Goal: Task Accomplishment & Management: Use online tool/utility

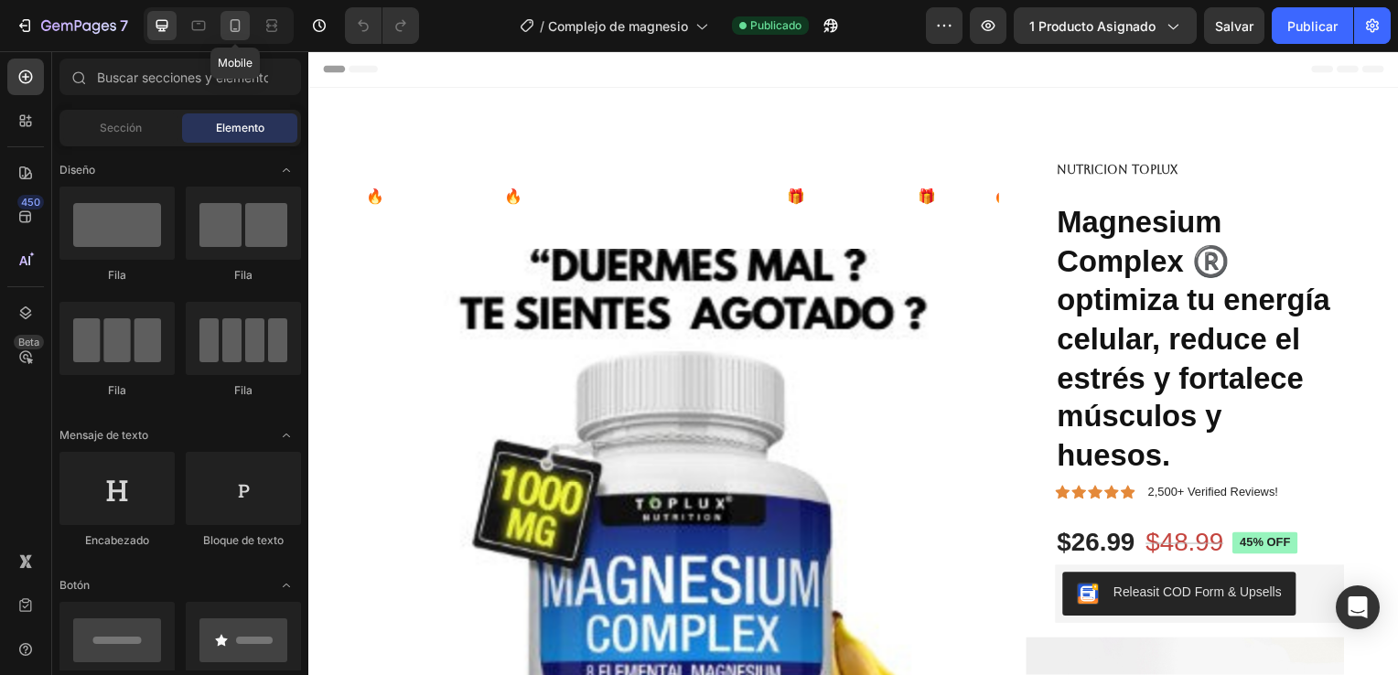
click at [236, 33] on icon at bounding box center [235, 25] width 18 height 18
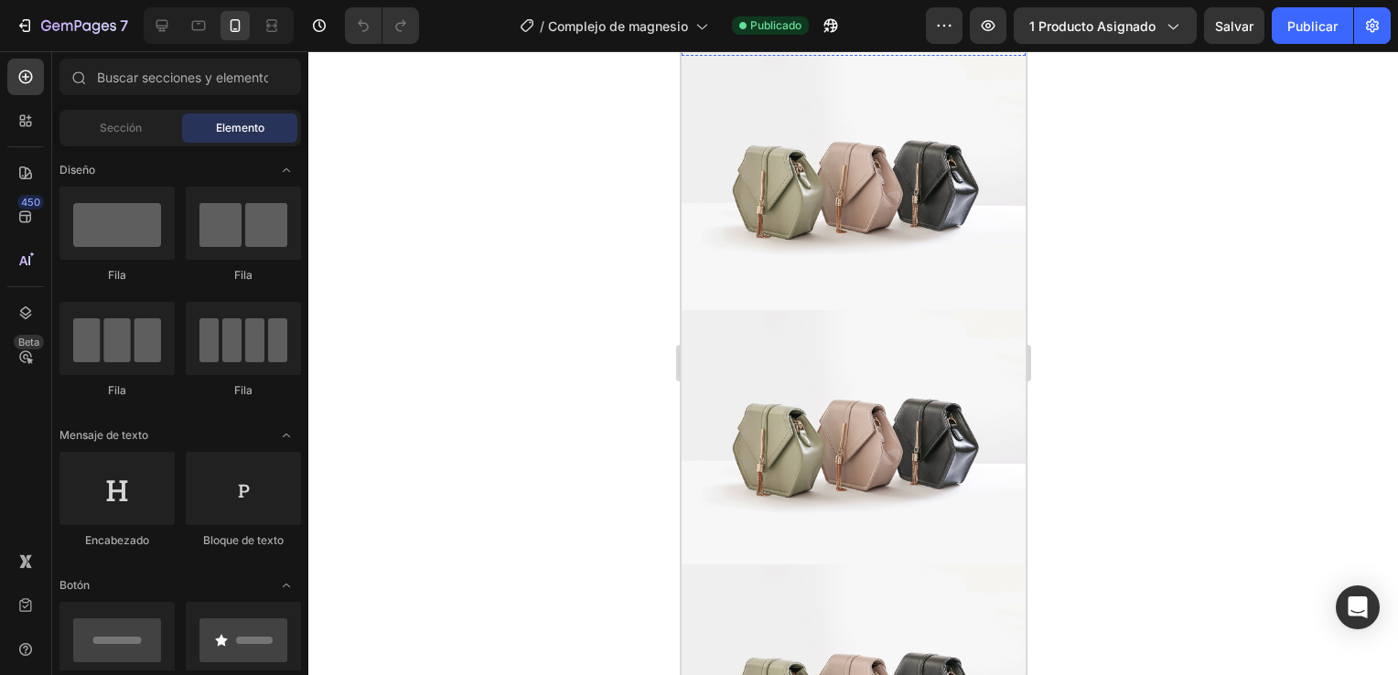
scroll to position [732, 0]
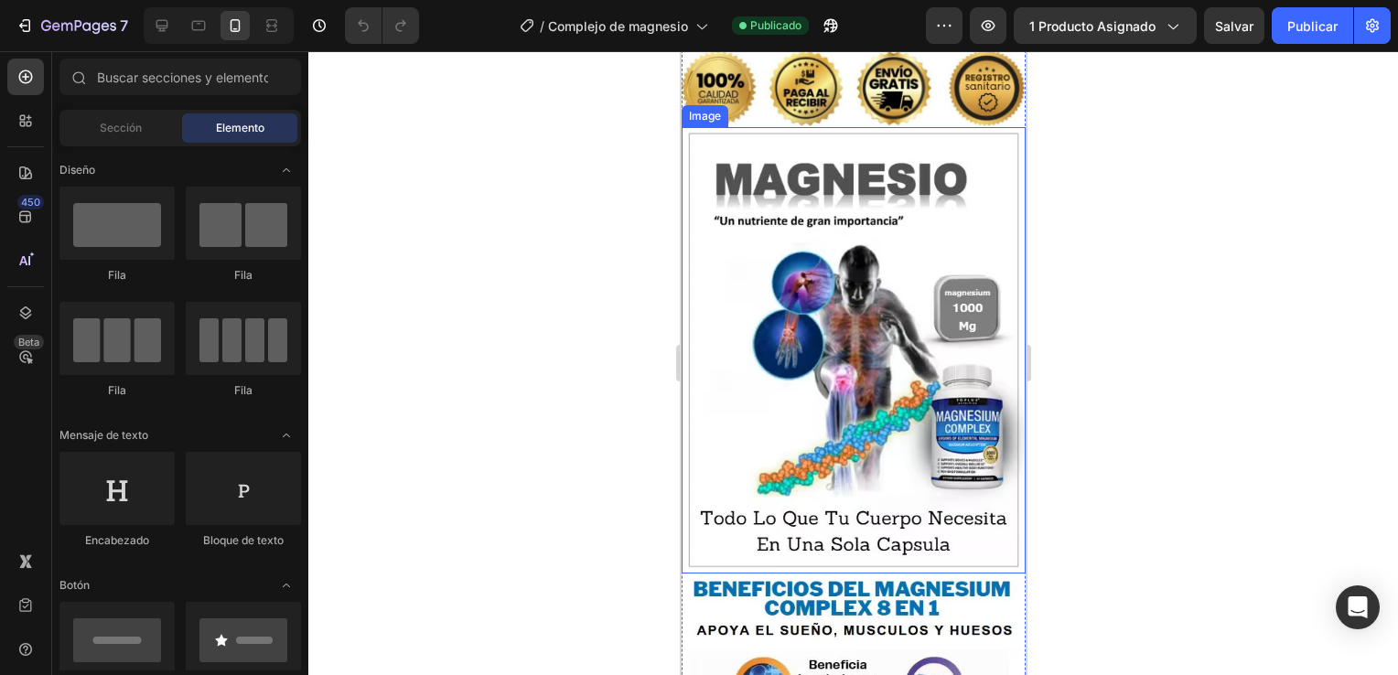
click at [815, 332] on img at bounding box center [853, 350] width 344 height 447
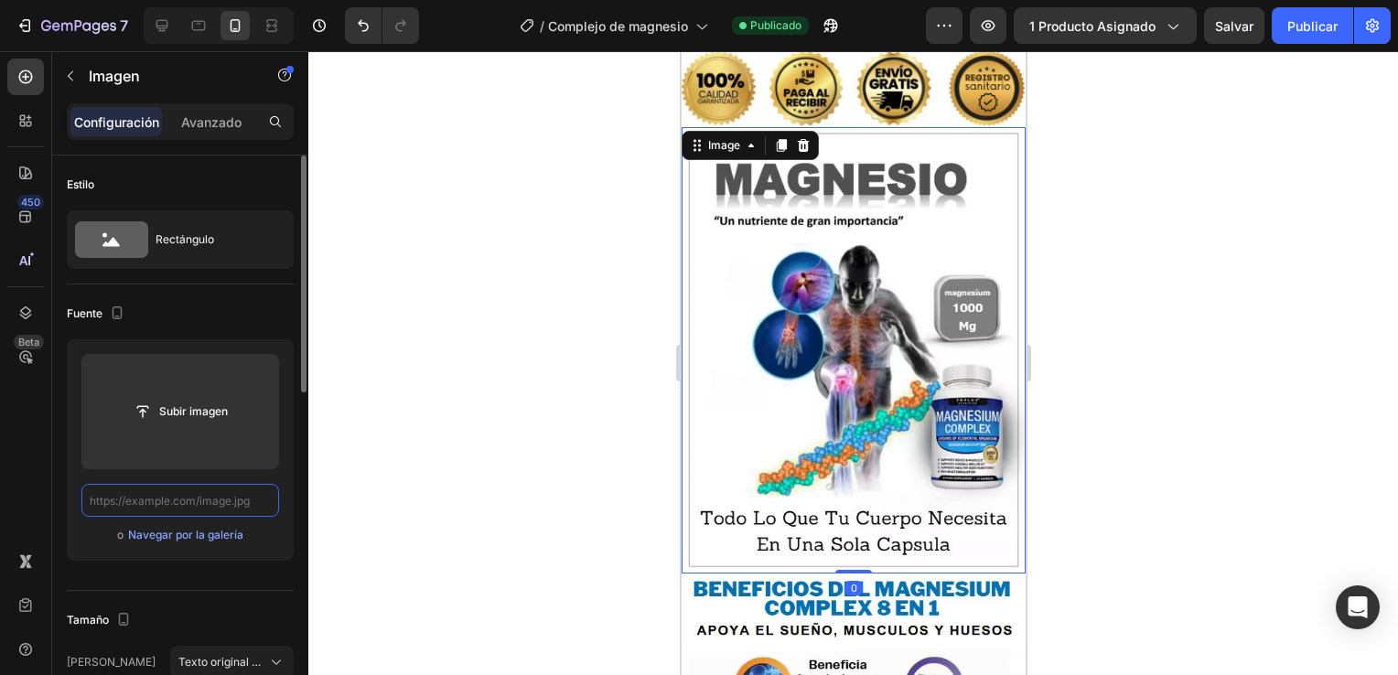
scroll to position [0, 0]
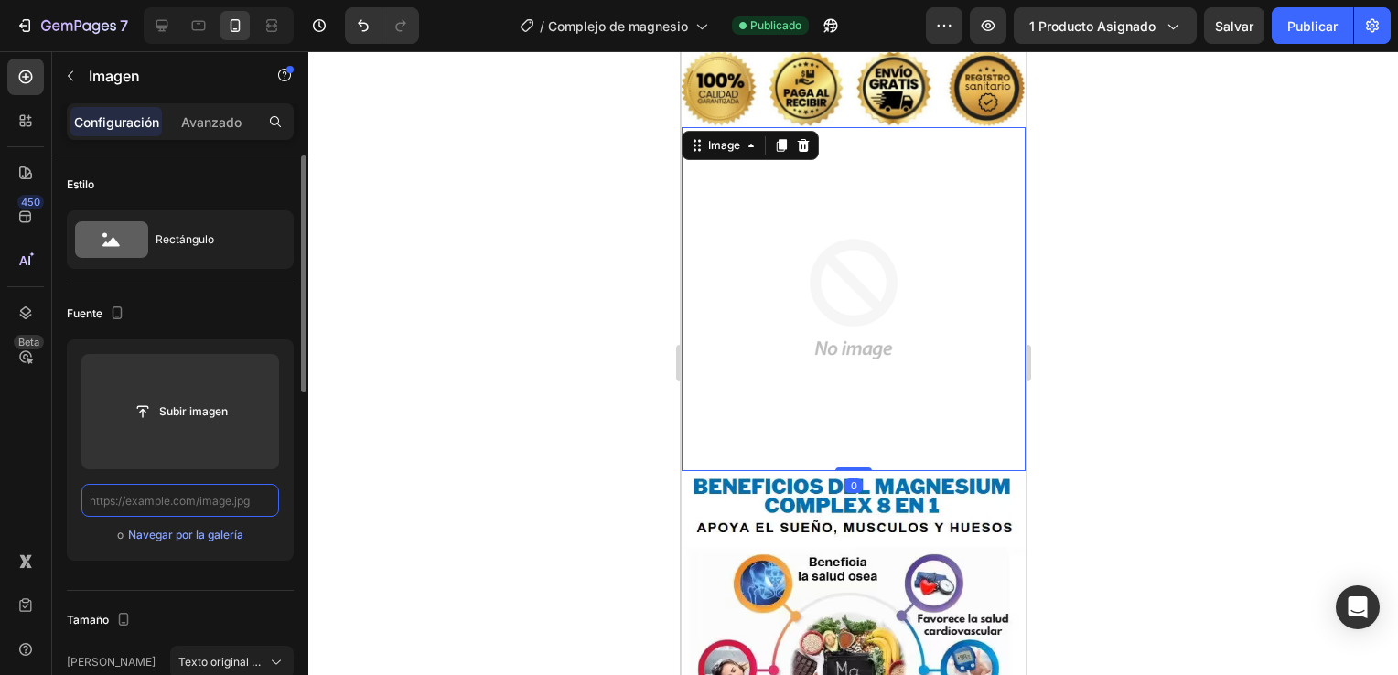
click at [211, 501] on input "text" at bounding box center [180, 500] width 198 height 33
paste input "[URL][DOMAIN_NAME]"
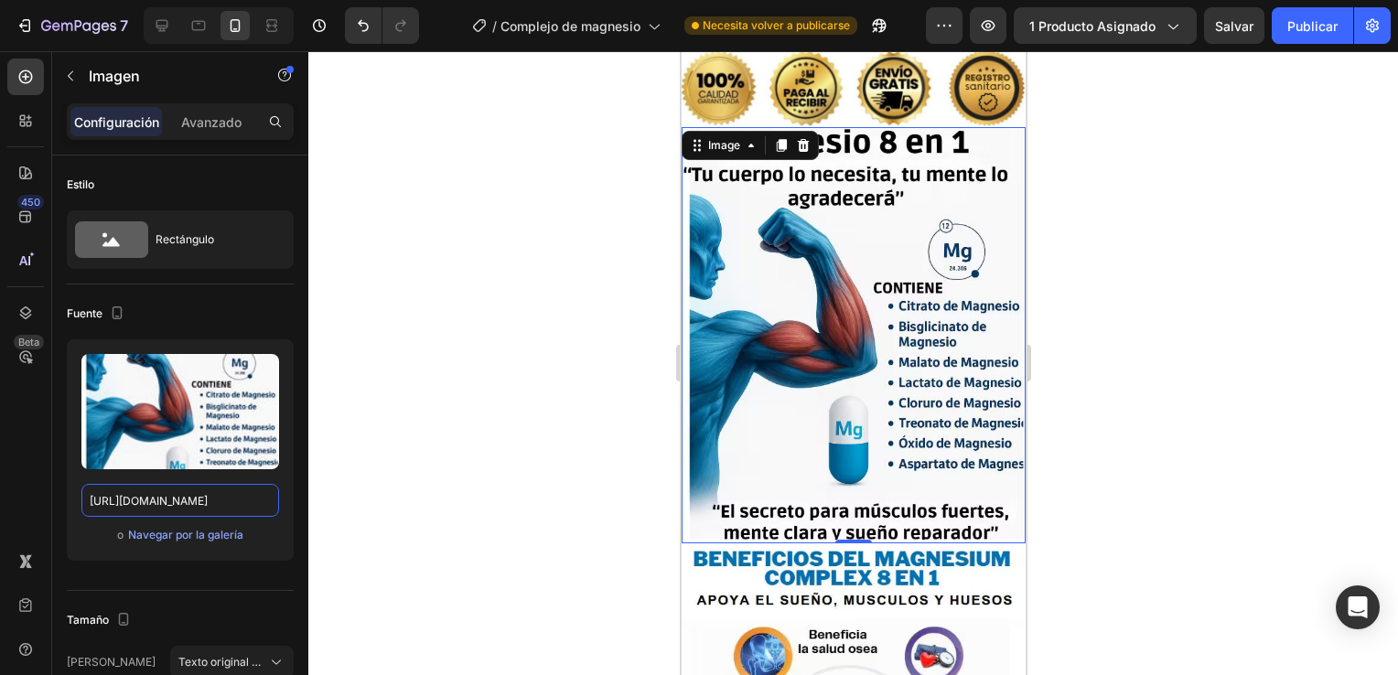
type input "[URL][DOMAIN_NAME]"
click at [1156, 470] on div at bounding box center [853, 363] width 1090 height 624
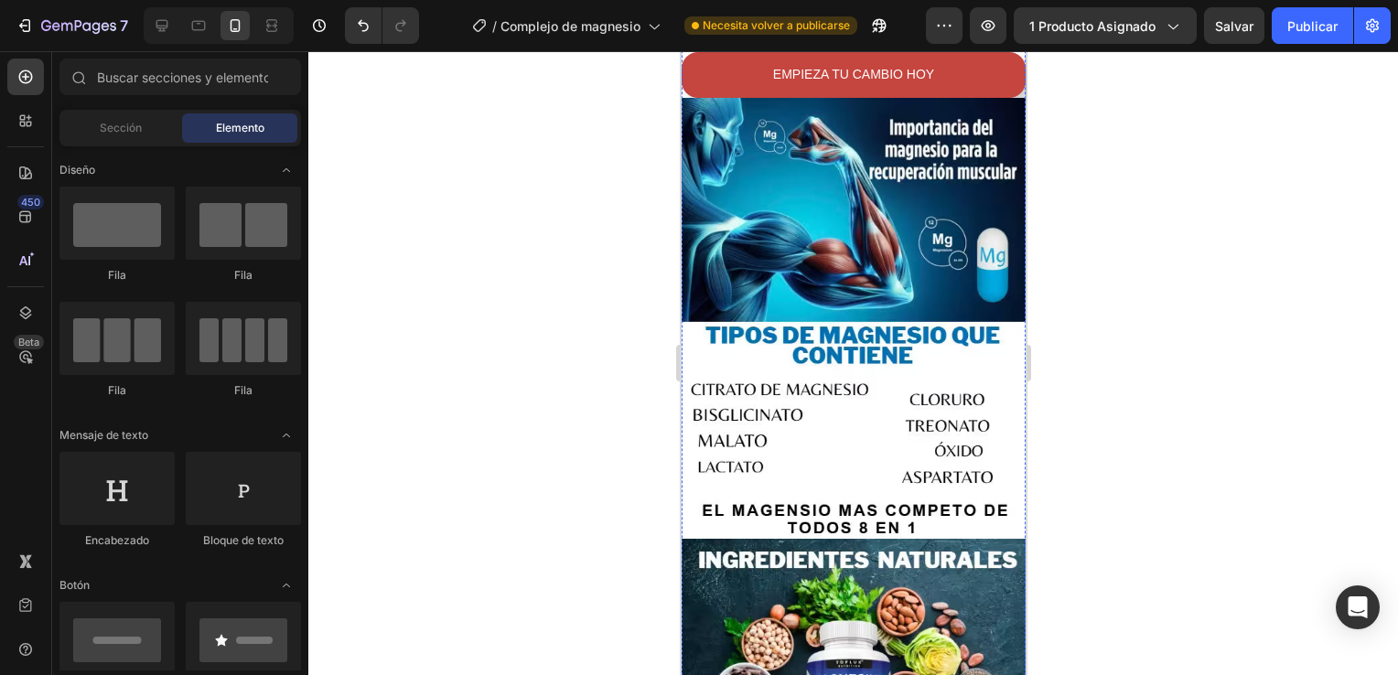
scroll to position [2104, 0]
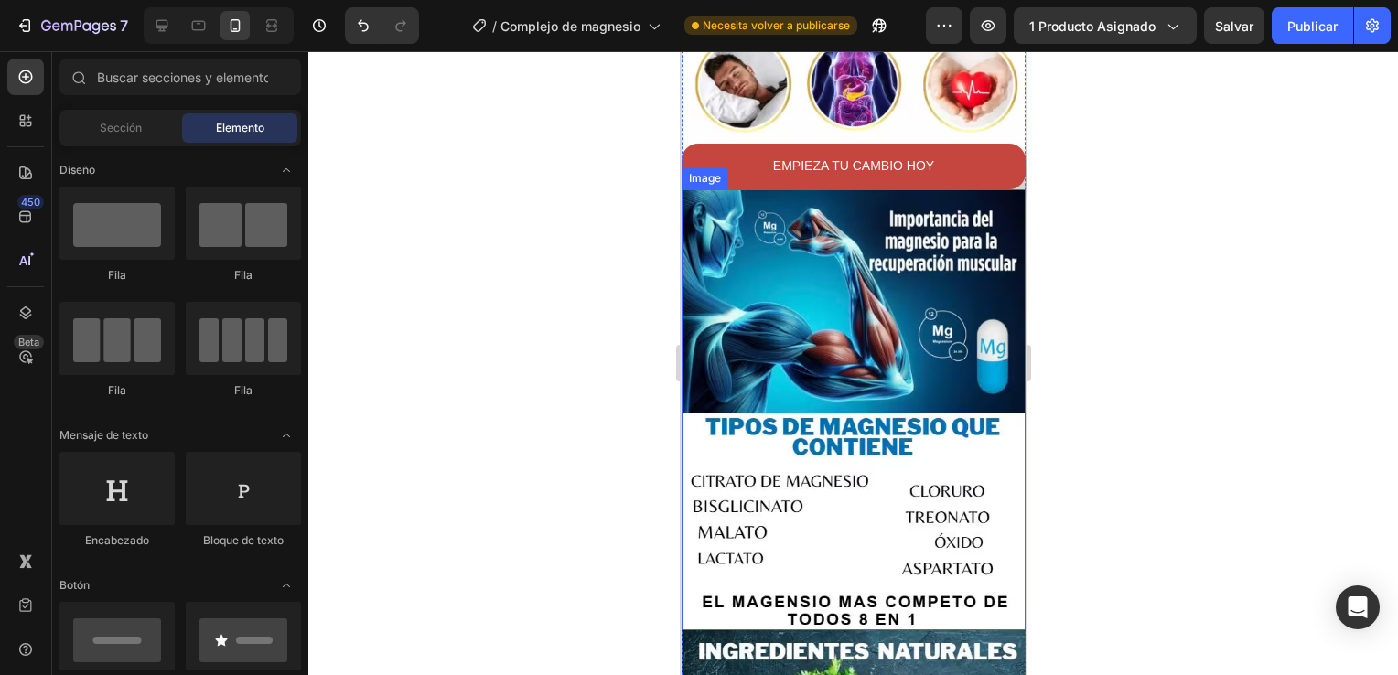
click at [858, 346] on img at bounding box center [853, 409] width 344 height 441
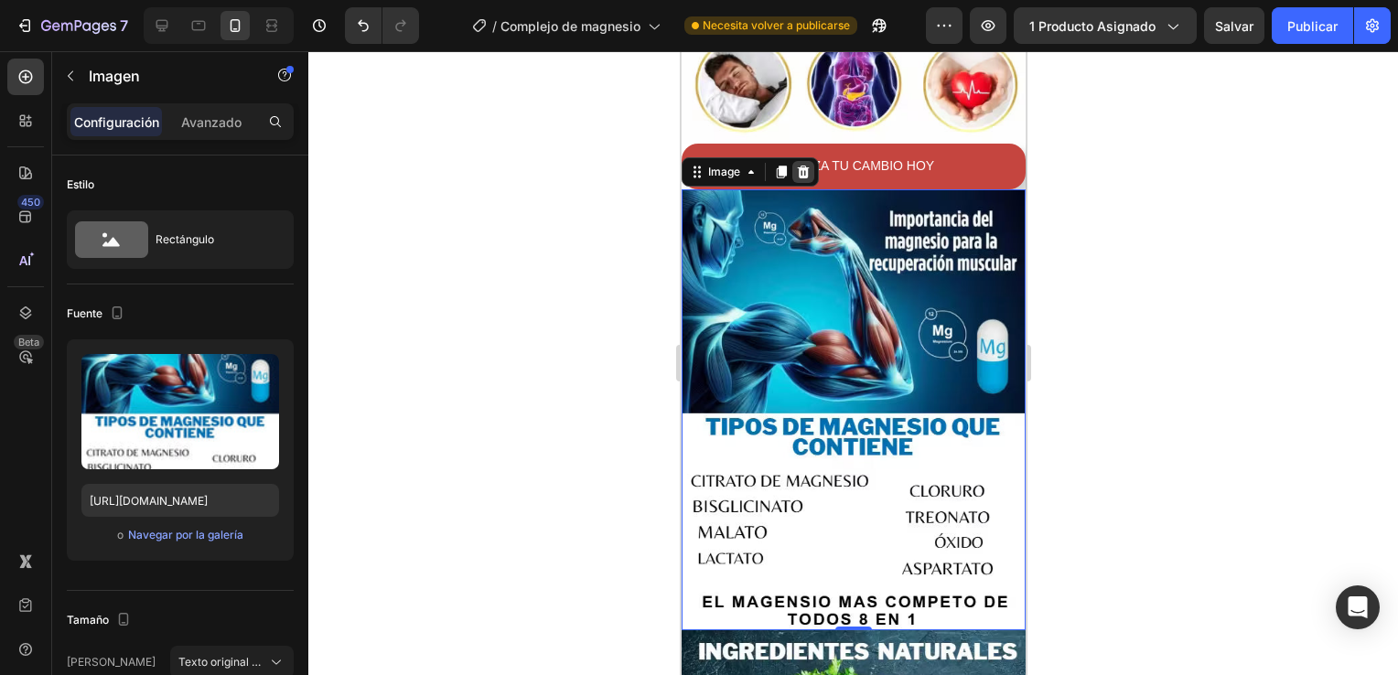
click at [809, 165] on icon at bounding box center [802, 172] width 15 height 15
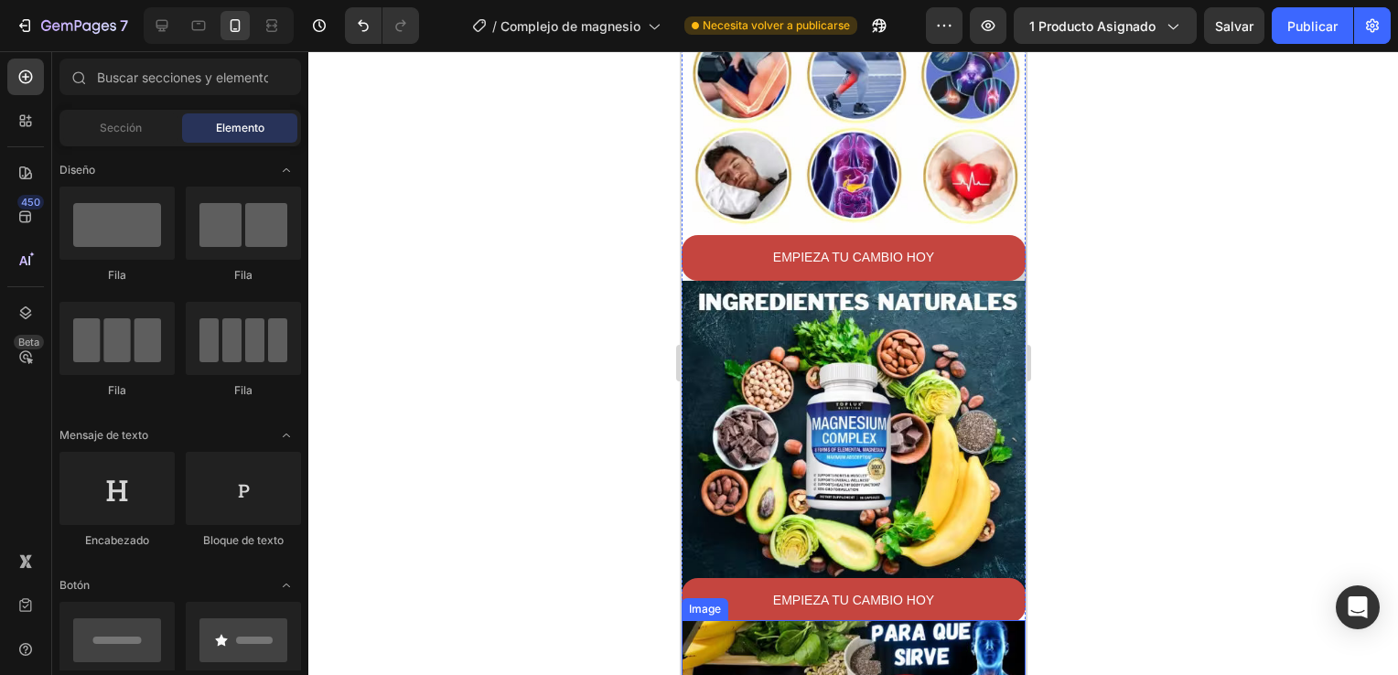
scroll to position [2196, 0]
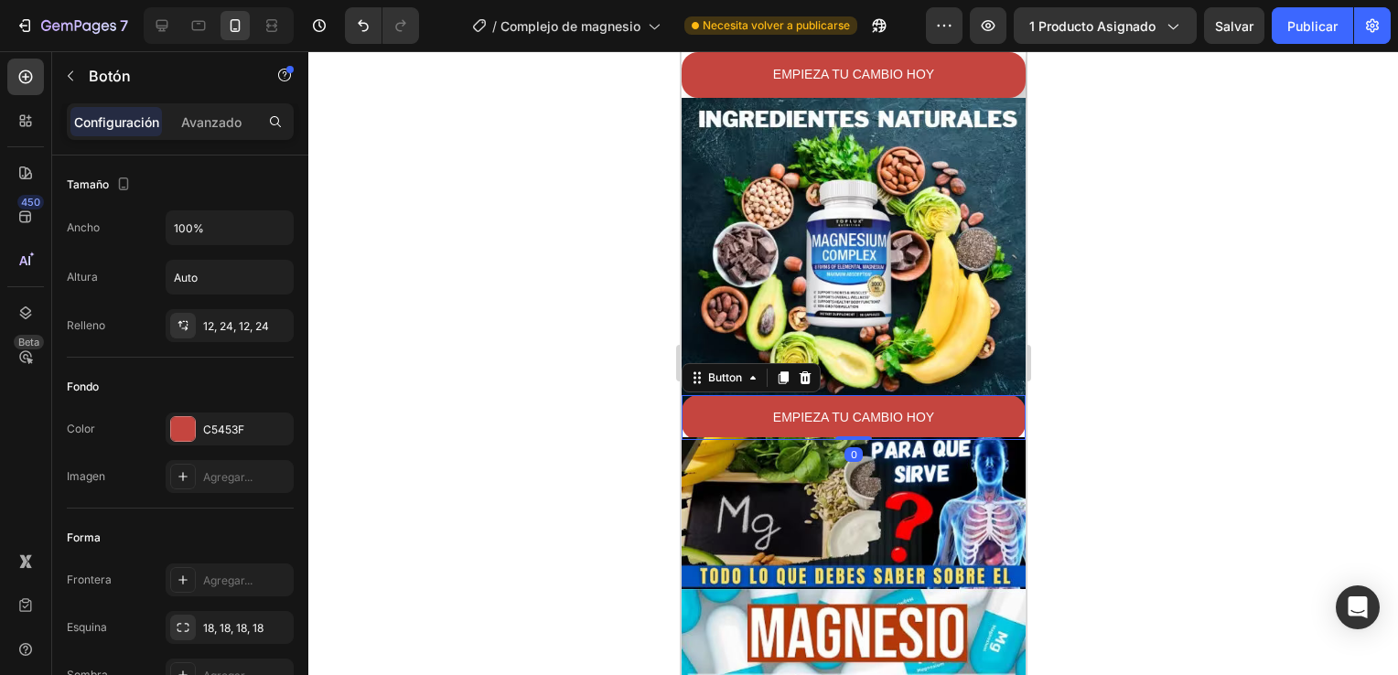
click at [1066, 347] on div at bounding box center [853, 363] width 1090 height 624
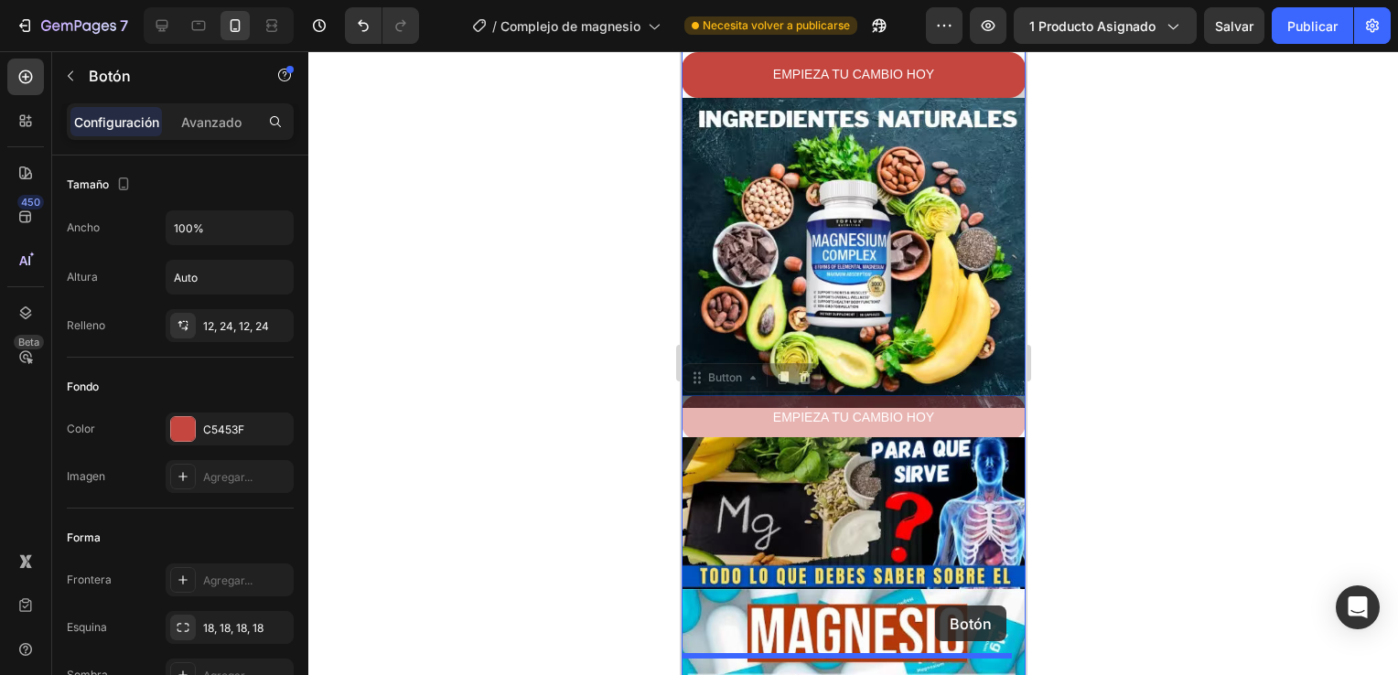
drag, startPoint x: 946, startPoint y: 341, endPoint x: 934, endPoint y: 606, distance: 264.7
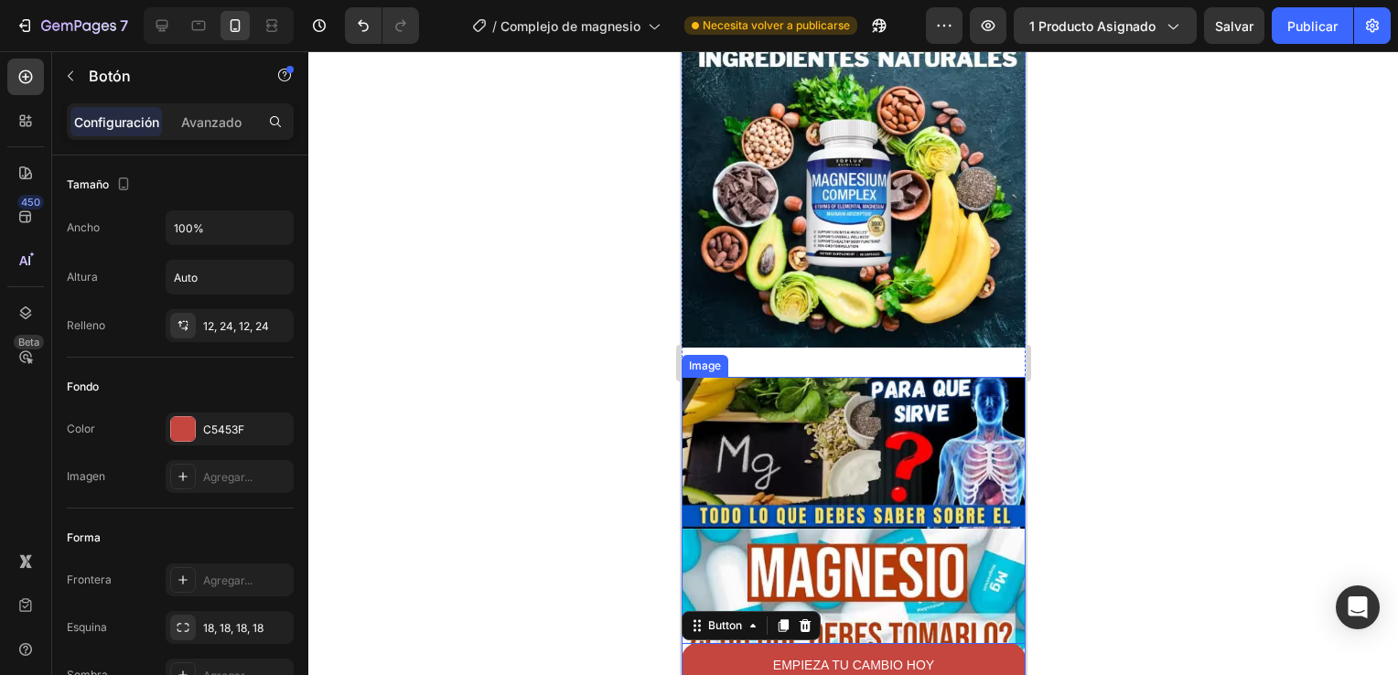
scroll to position [2287, 0]
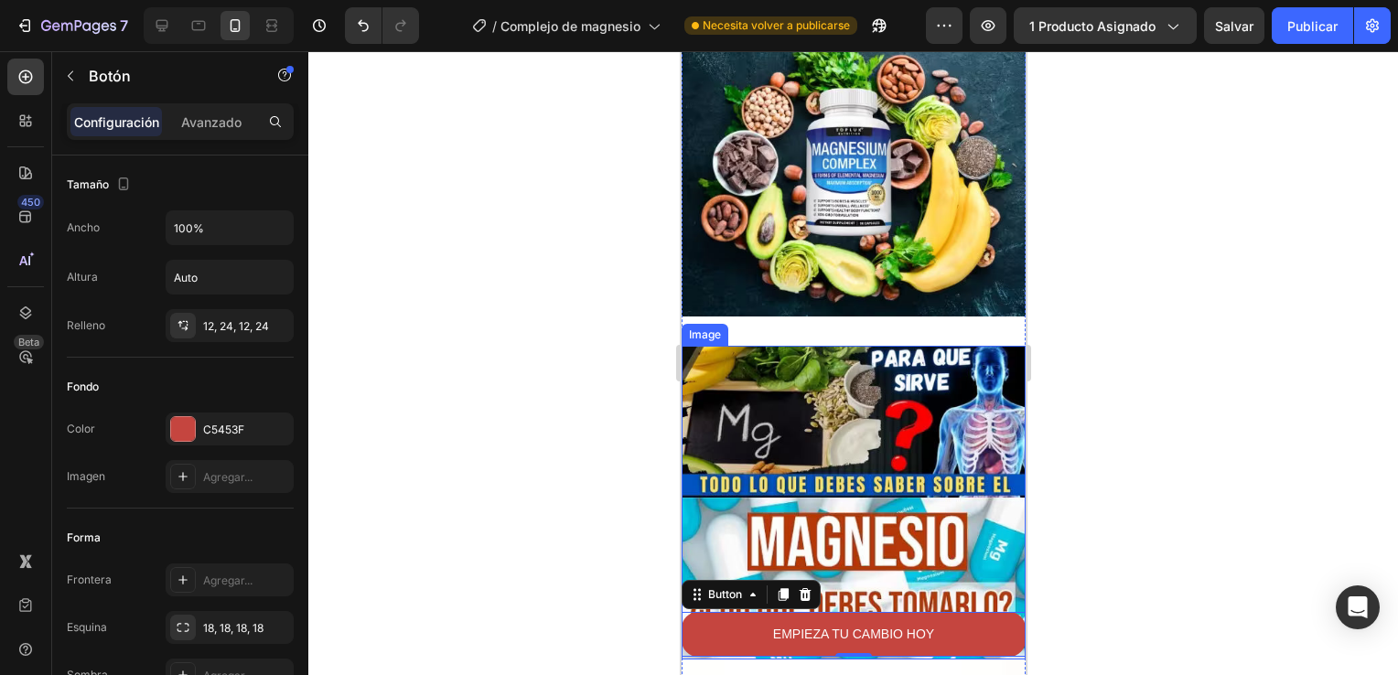
click at [807, 348] on img at bounding box center [853, 503] width 344 height 314
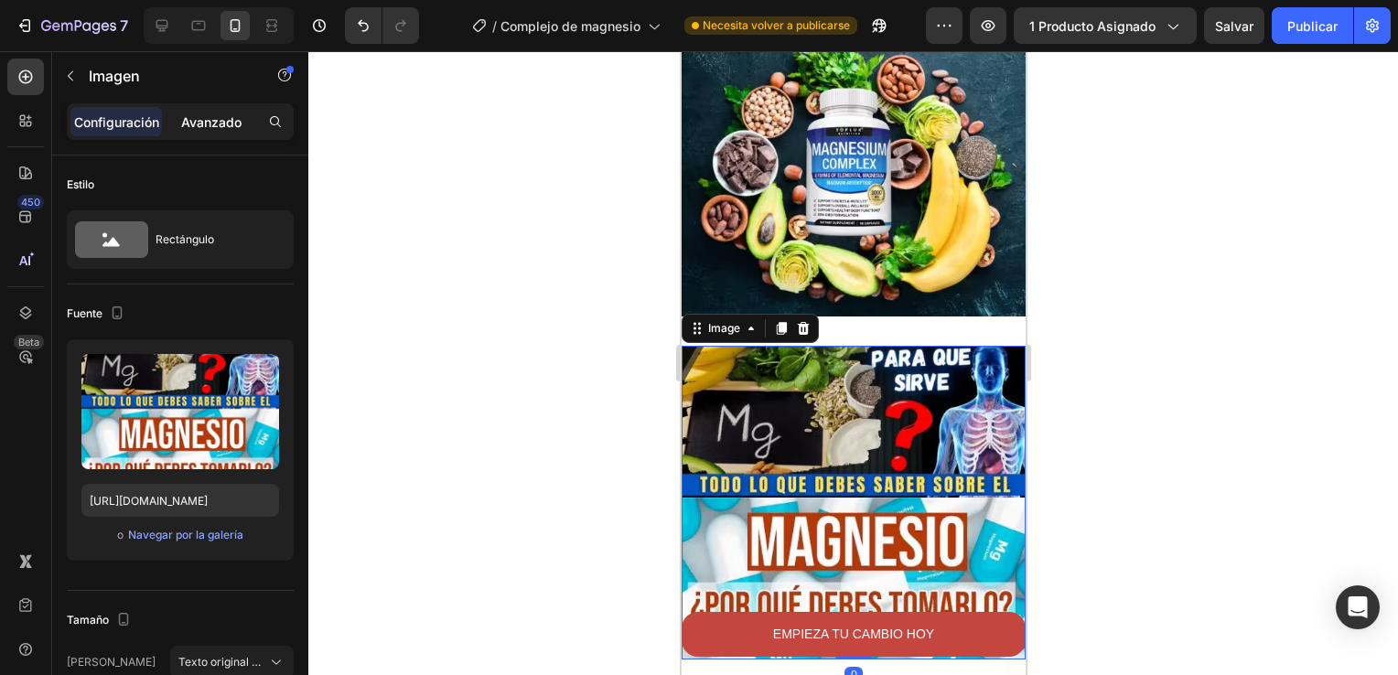
click at [223, 119] on p "Avanzado" at bounding box center [211, 122] width 60 height 19
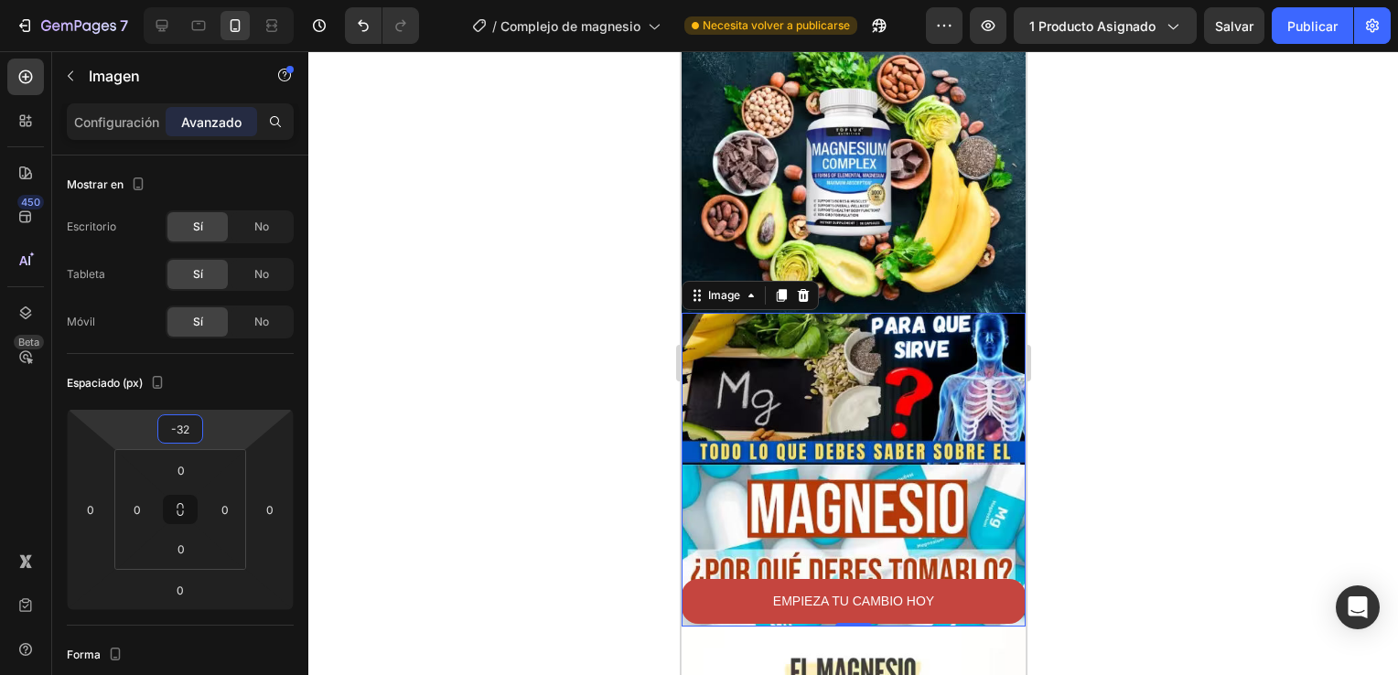
type input "-42"
drag, startPoint x: 239, startPoint y: 436, endPoint x: 242, endPoint y: 452, distance: 16.7
click at [242, 0] on html "7 Version history / Complejo de magnesio Necesita volver a publicarse Preview 1…" at bounding box center [699, 0] width 1398 height 0
click at [506, 410] on div at bounding box center [853, 363] width 1090 height 624
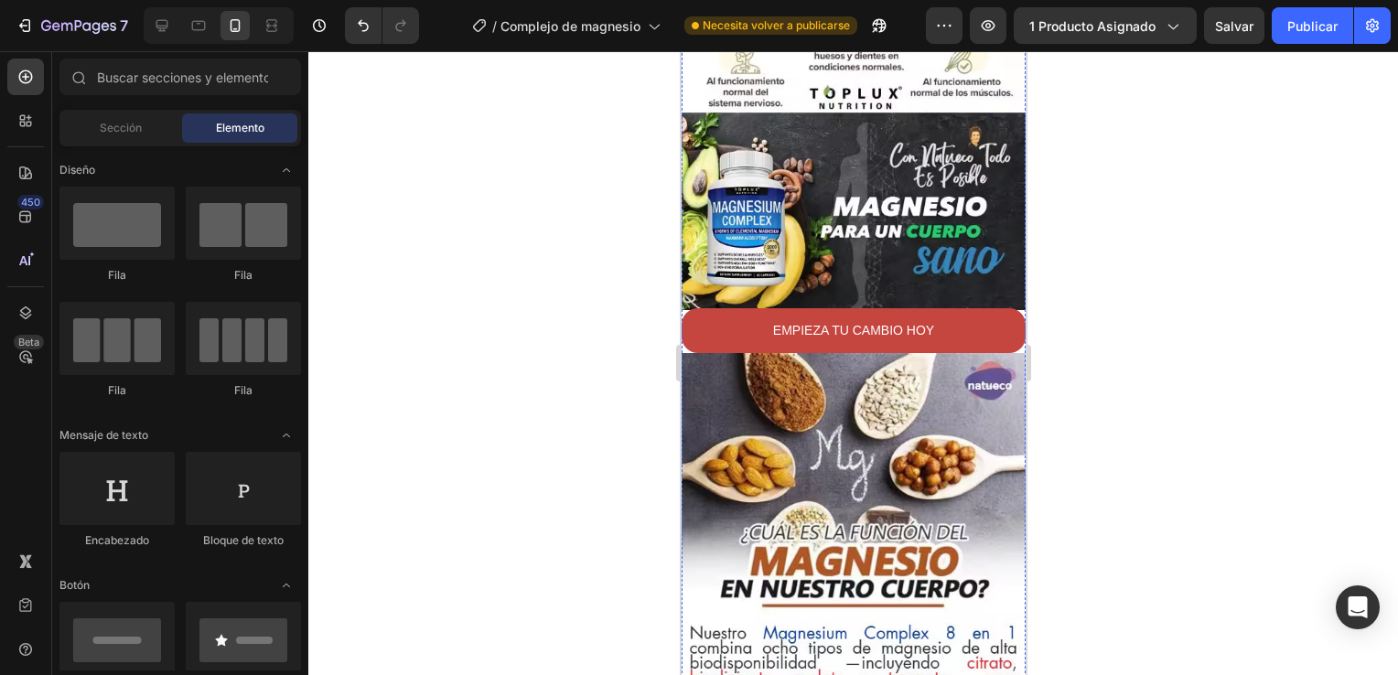
scroll to position [3019, 0]
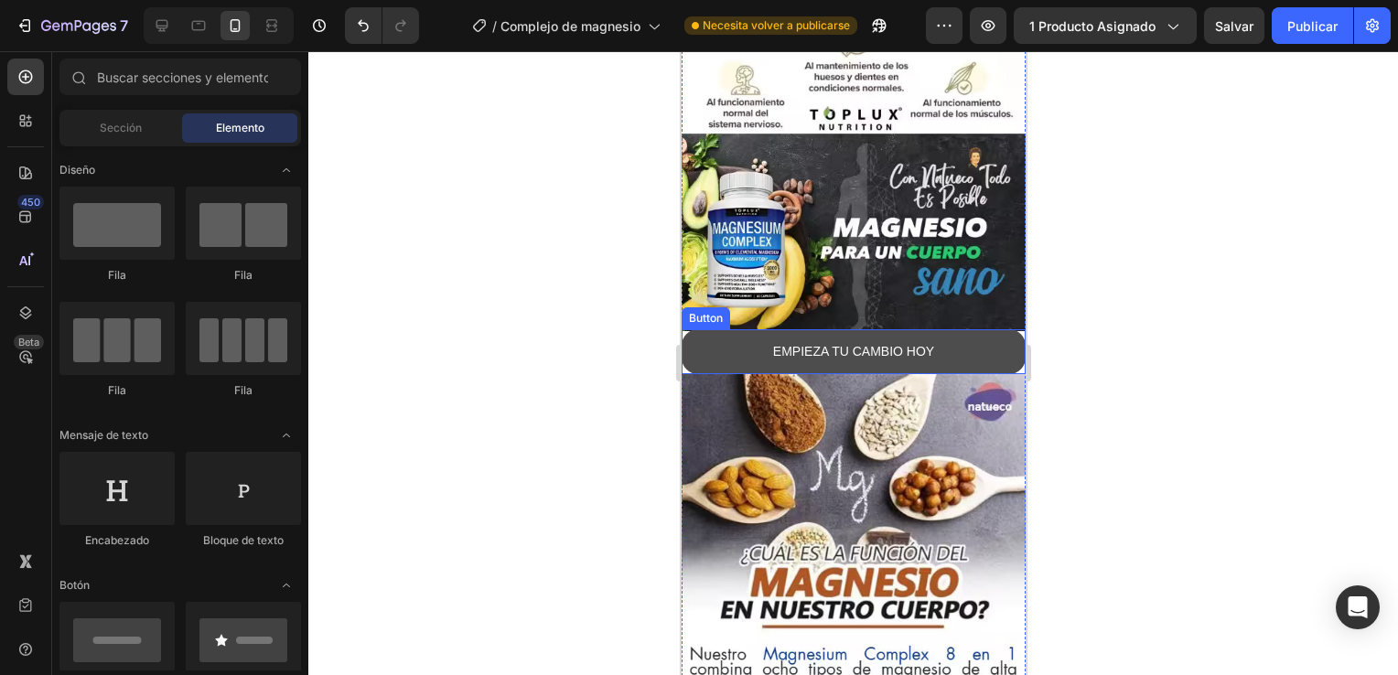
click at [963, 329] on button "EMPIEZA TU CAMBIO HOY" at bounding box center [853, 351] width 344 height 45
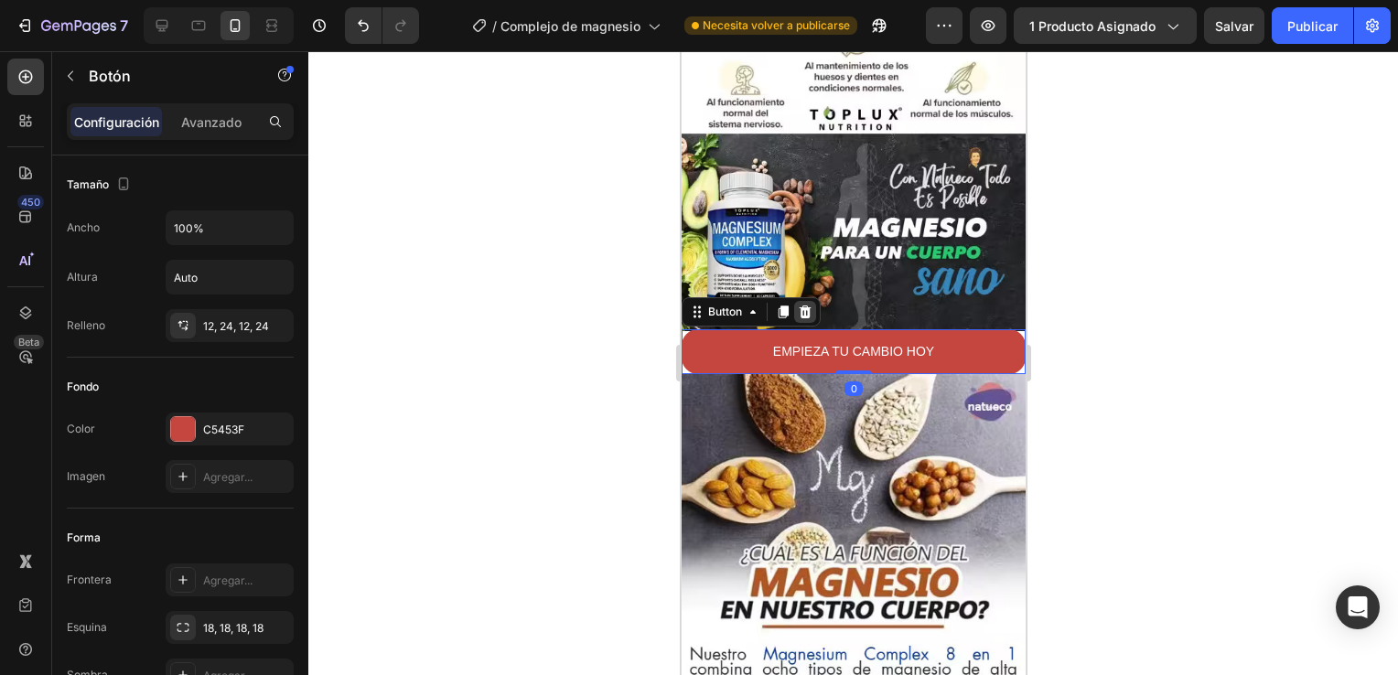
click at [803, 306] on icon at bounding box center [805, 312] width 12 height 13
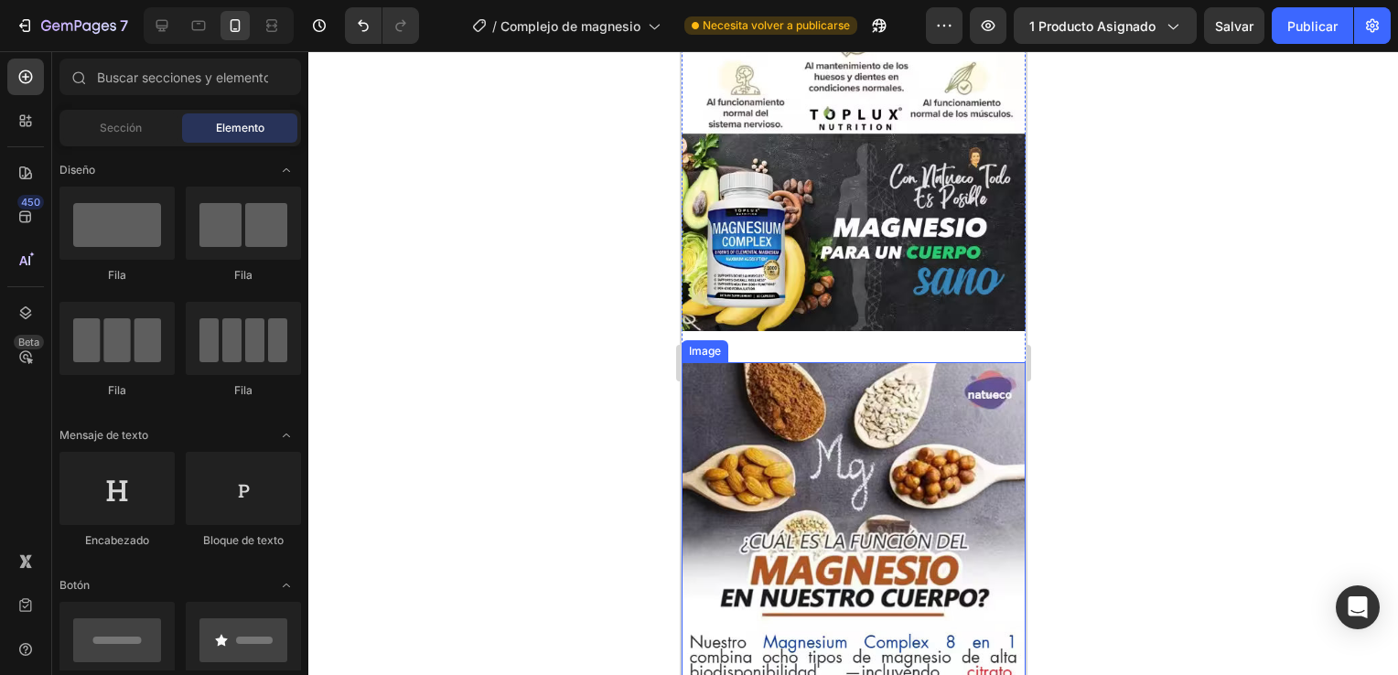
click at [716, 362] on img at bounding box center [853, 579] width 344 height 435
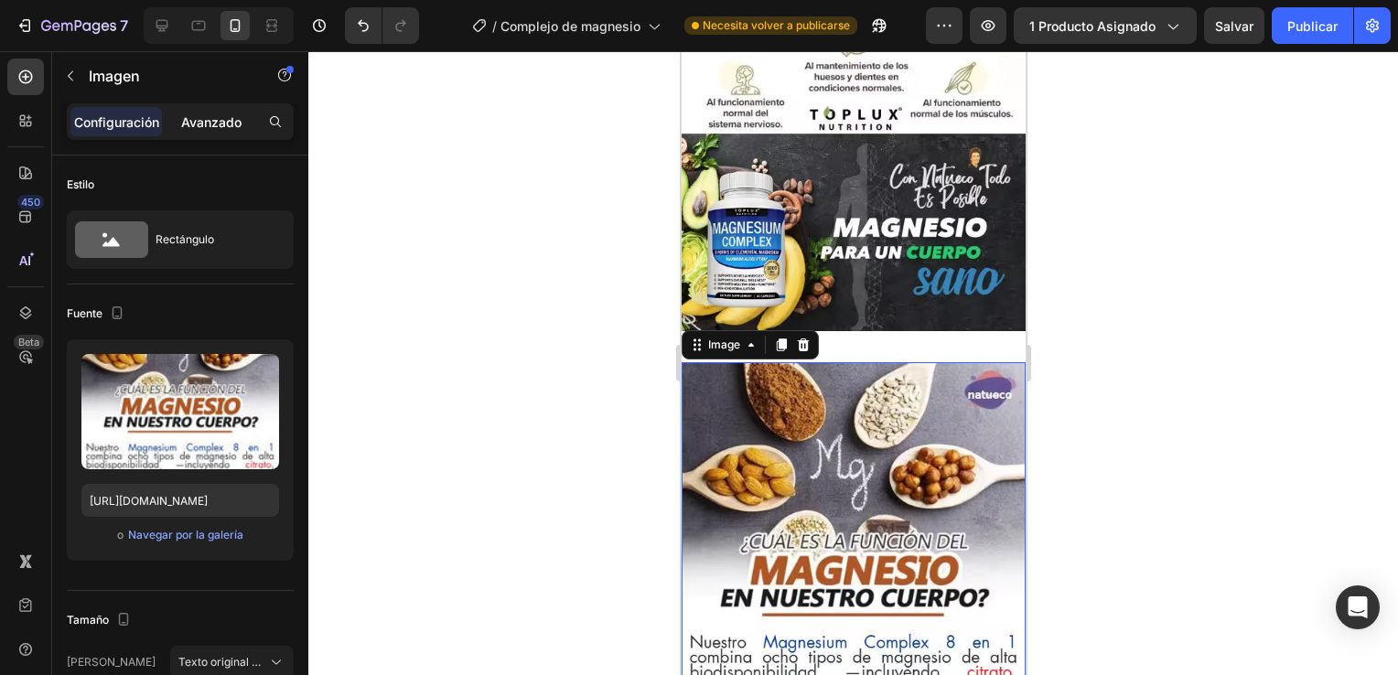
click at [205, 130] on p "Avanzado" at bounding box center [211, 122] width 60 height 19
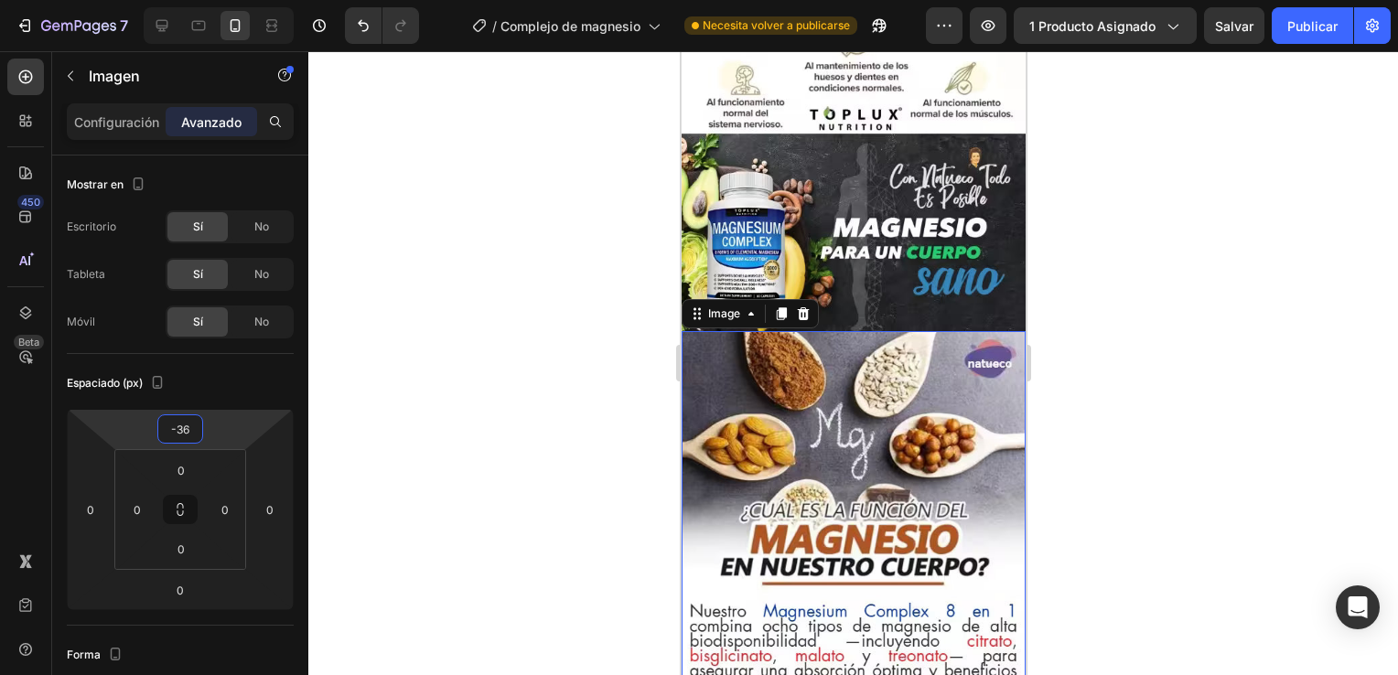
type input "-40"
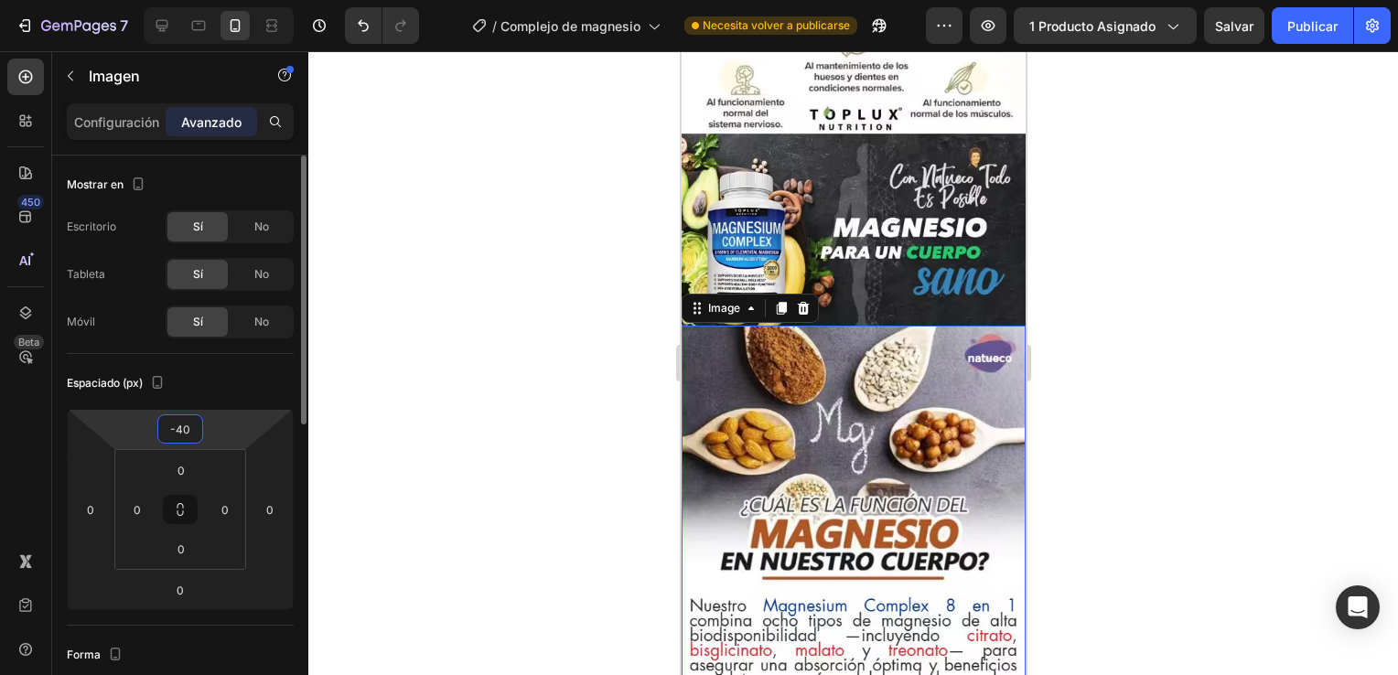
drag, startPoint x: 231, startPoint y: 421, endPoint x: 243, endPoint y: 432, distance: 16.9
click at [235, 0] on html "7 Version history / Complejo de magnesio Necesita volver a publicarse Preview 1…" at bounding box center [699, 0] width 1398 height 0
click at [519, 357] on div at bounding box center [853, 363] width 1090 height 624
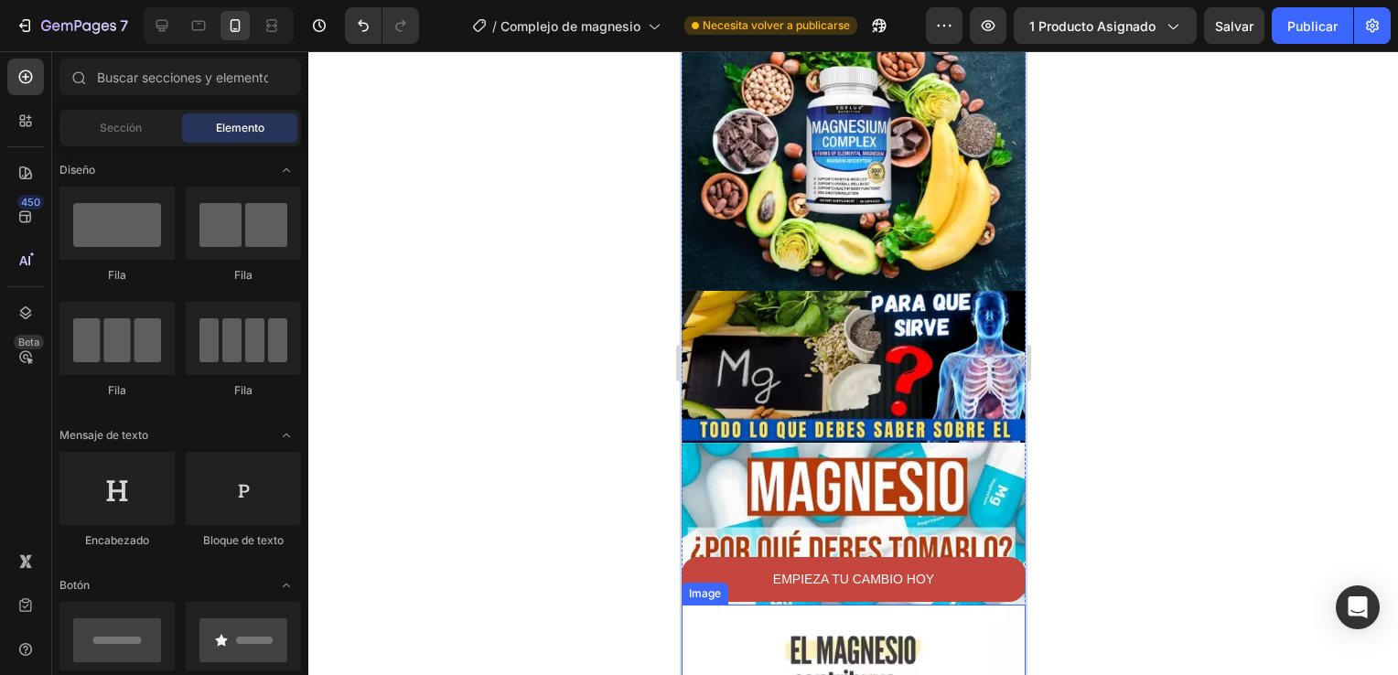
scroll to position [2287, 0]
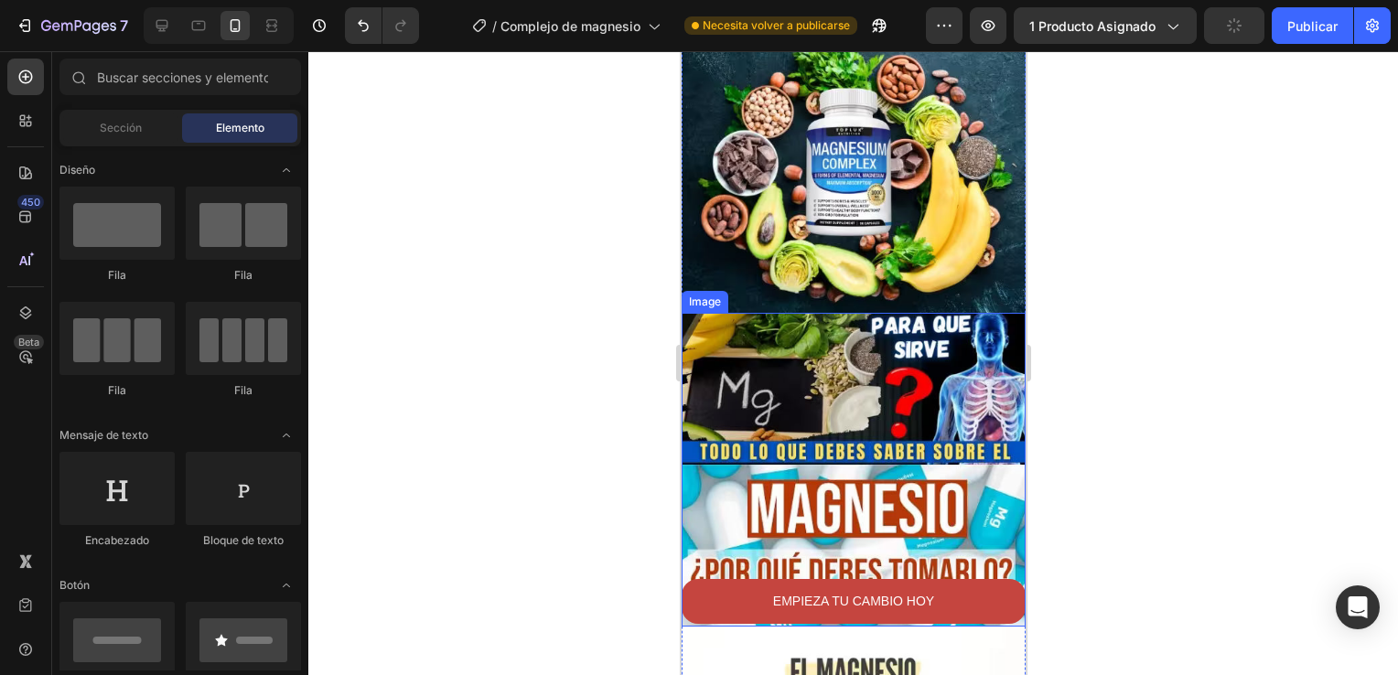
click at [700, 439] on img at bounding box center [853, 470] width 344 height 314
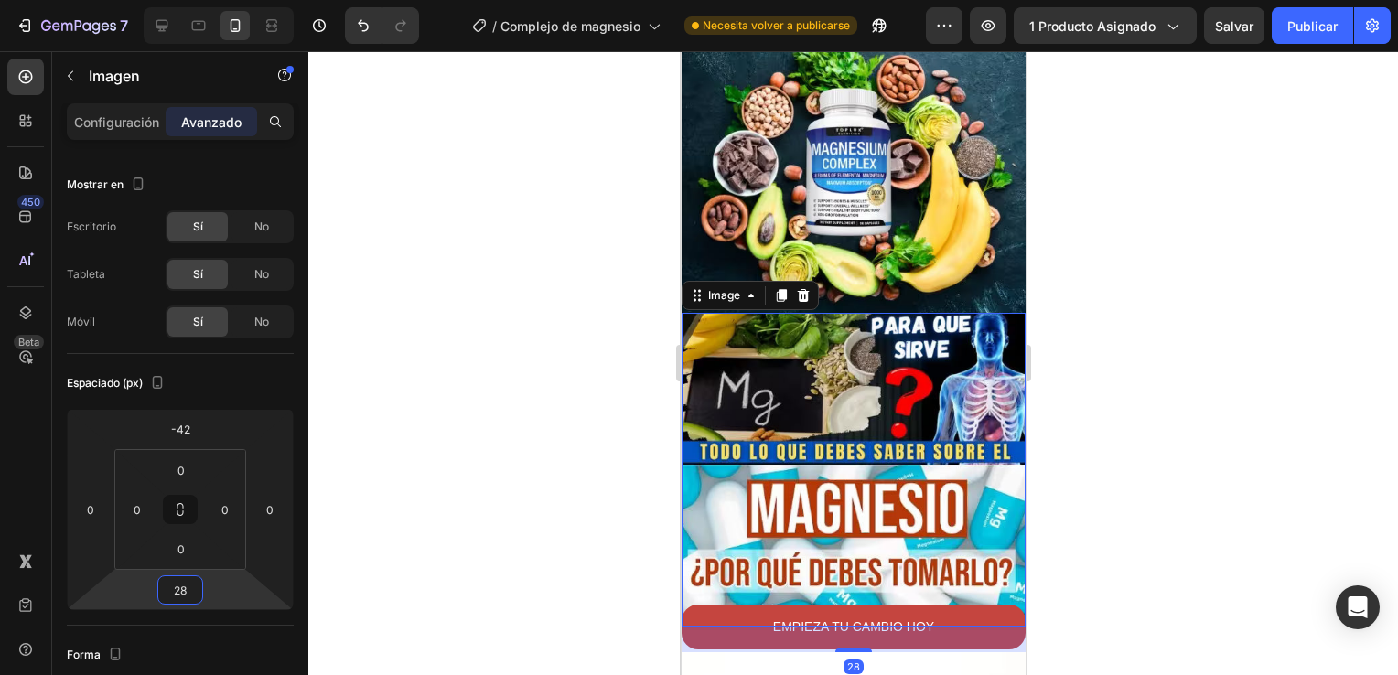
type input "16"
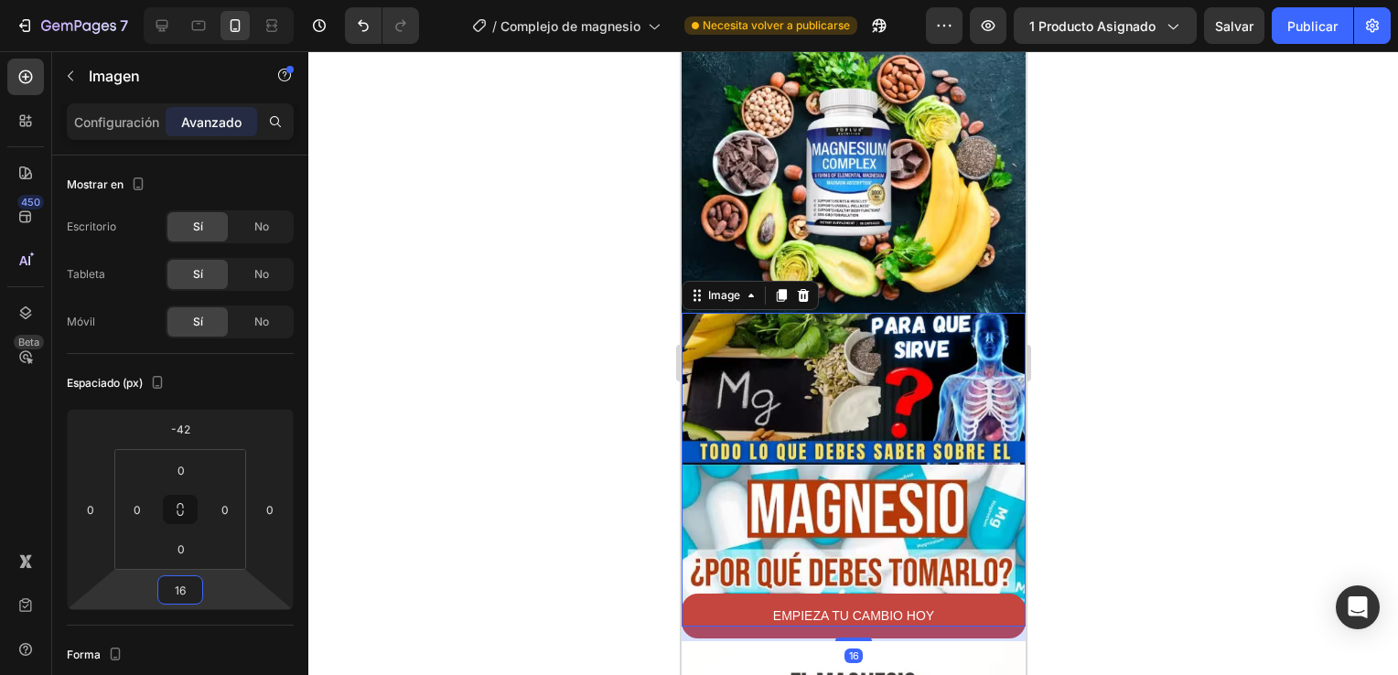
click at [248, 0] on html "7 Version history / Complejo de magnesio Necesita volver a publicarse Preview 1…" at bounding box center [699, 0] width 1398 height 0
click at [578, 506] on div at bounding box center [853, 363] width 1090 height 624
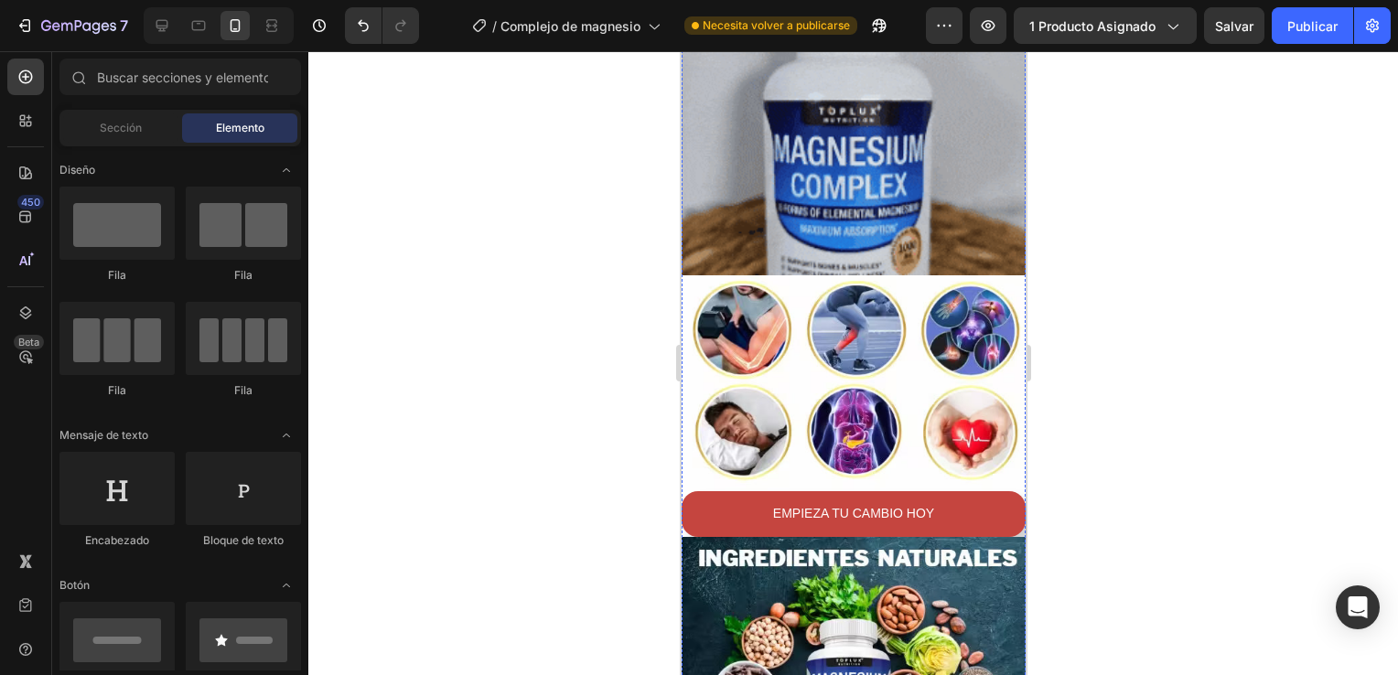
scroll to position [1738, 0]
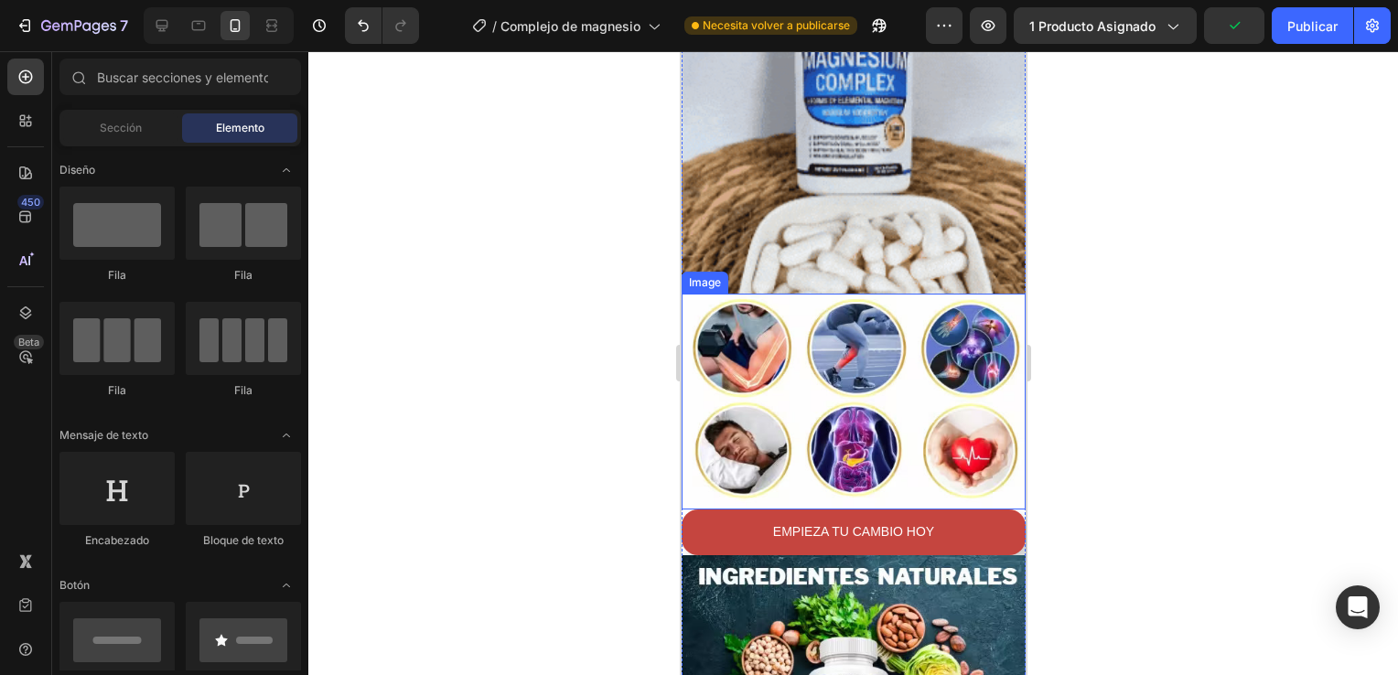
click at [701, 396] on img at bounding box center [853, 402] width 344 height 216
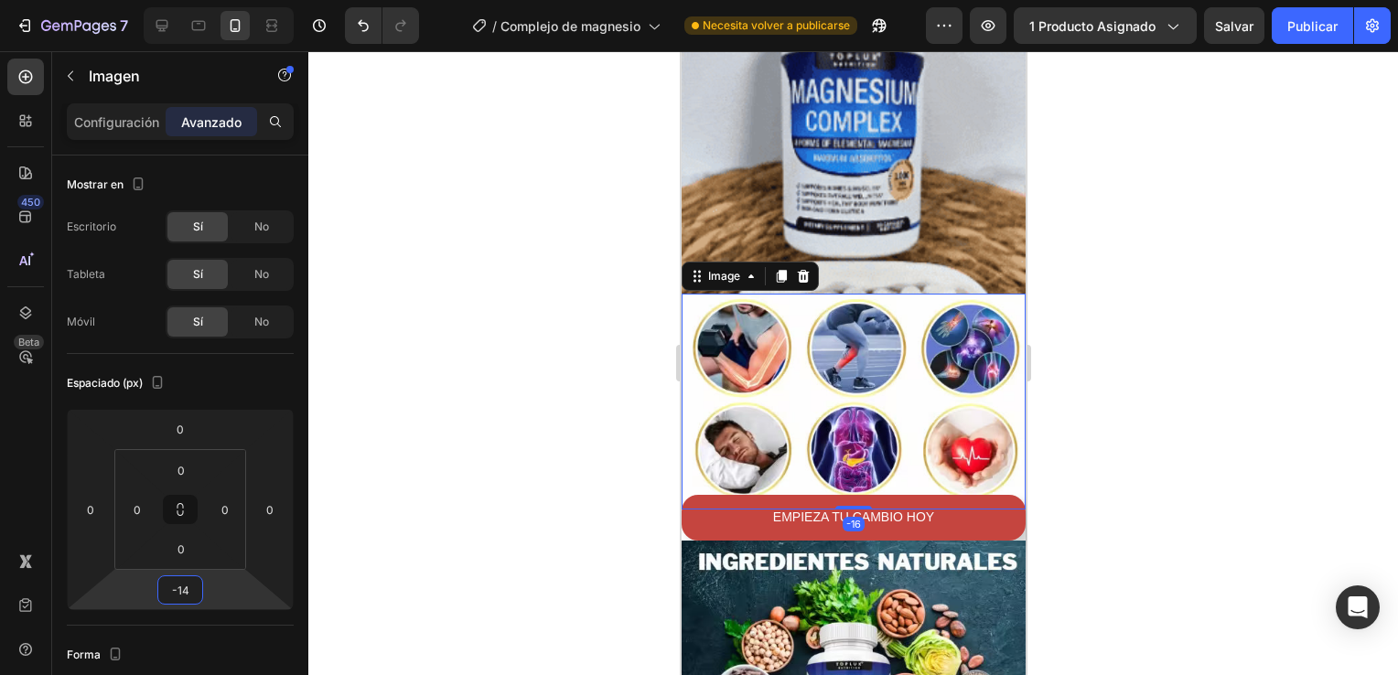
type input "-10"
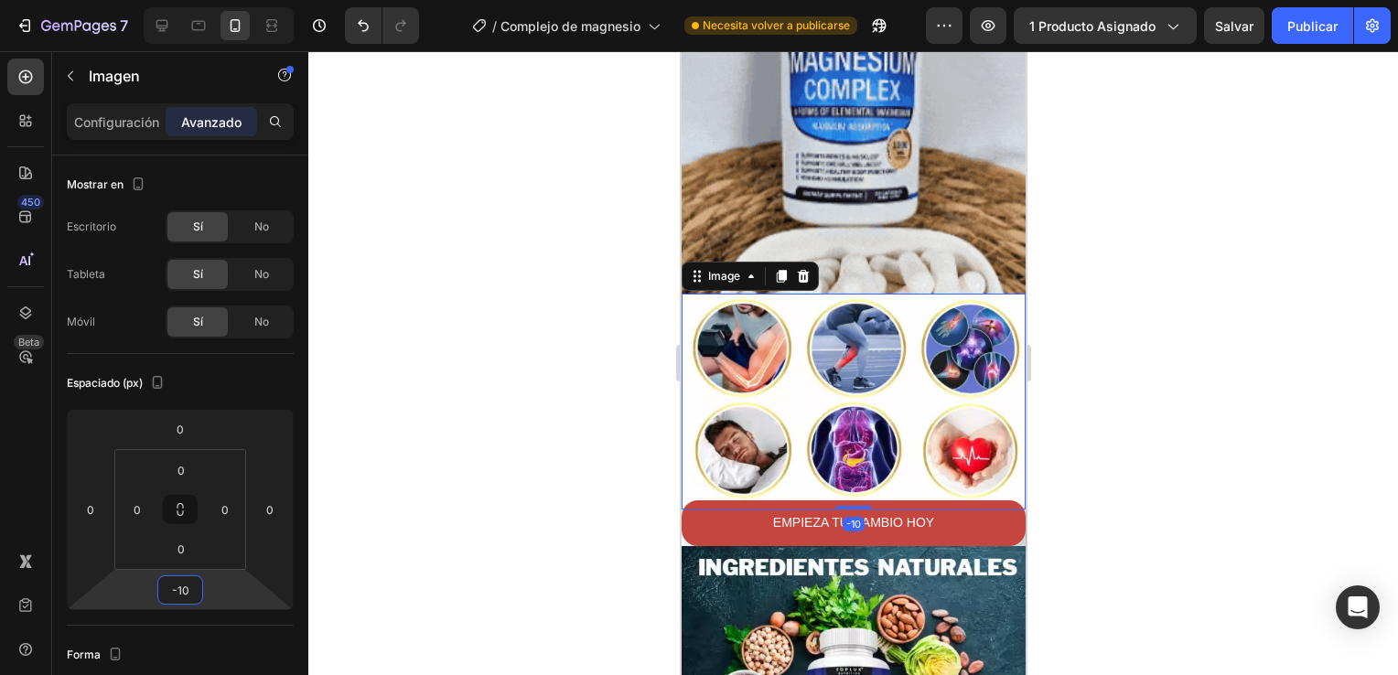
click at [222, 0] on html "7 Version history / Complejo de magnesio Necesita volver a publicarse Preview 1…" at bounding box center [699, 0] width 1398 height 0
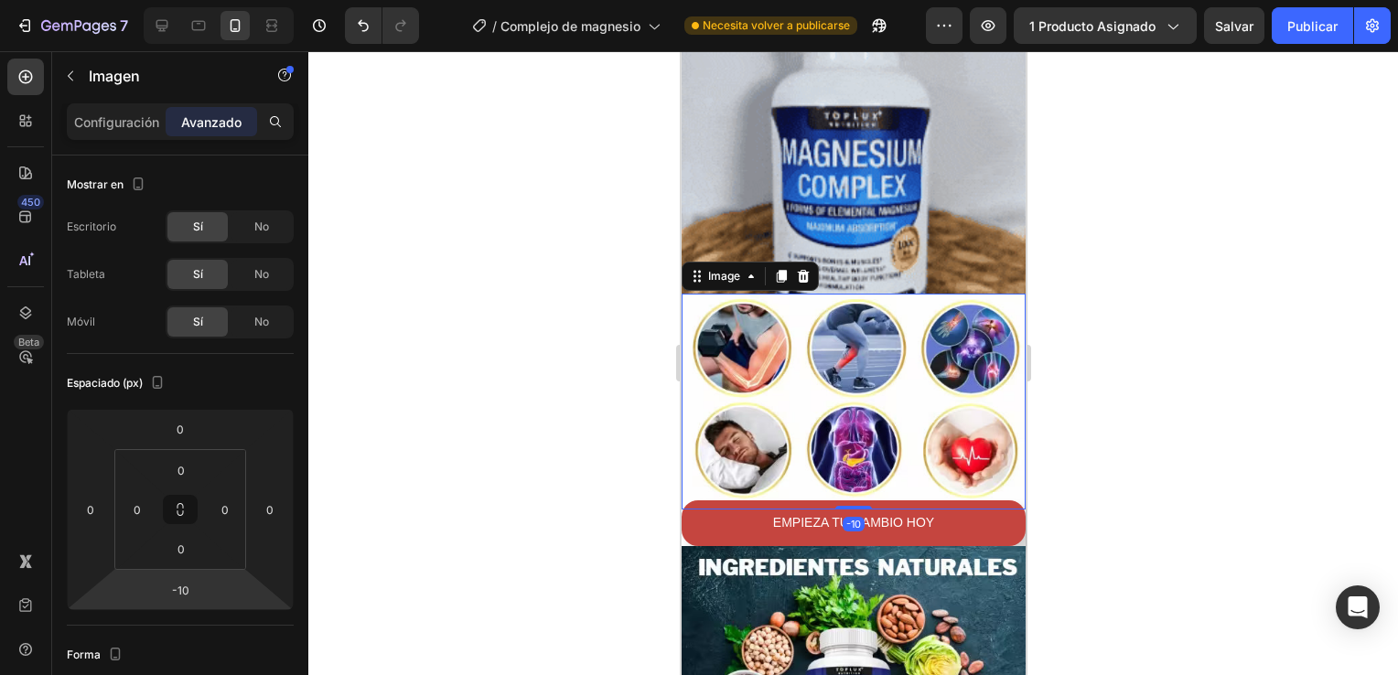
click at [477, 506] on div at bounding box center [853, 363] width 1090 height 624
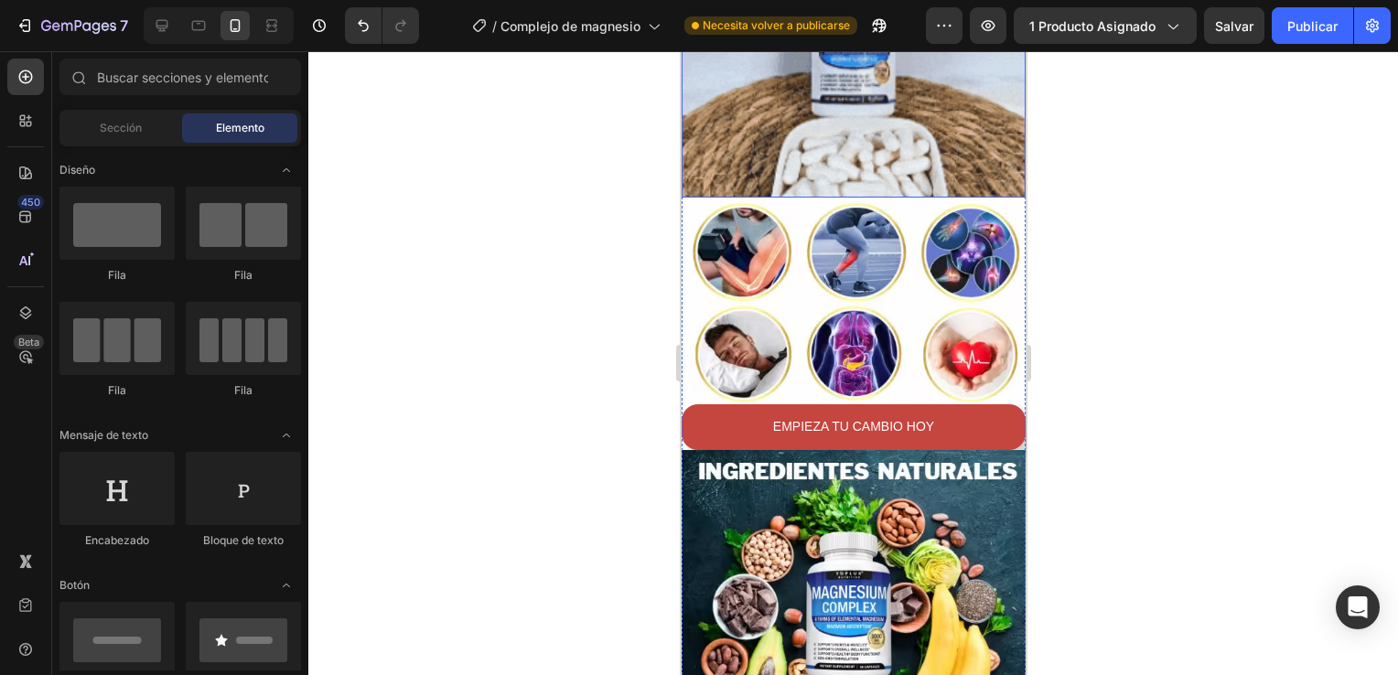
scroll to position [1830, 0]
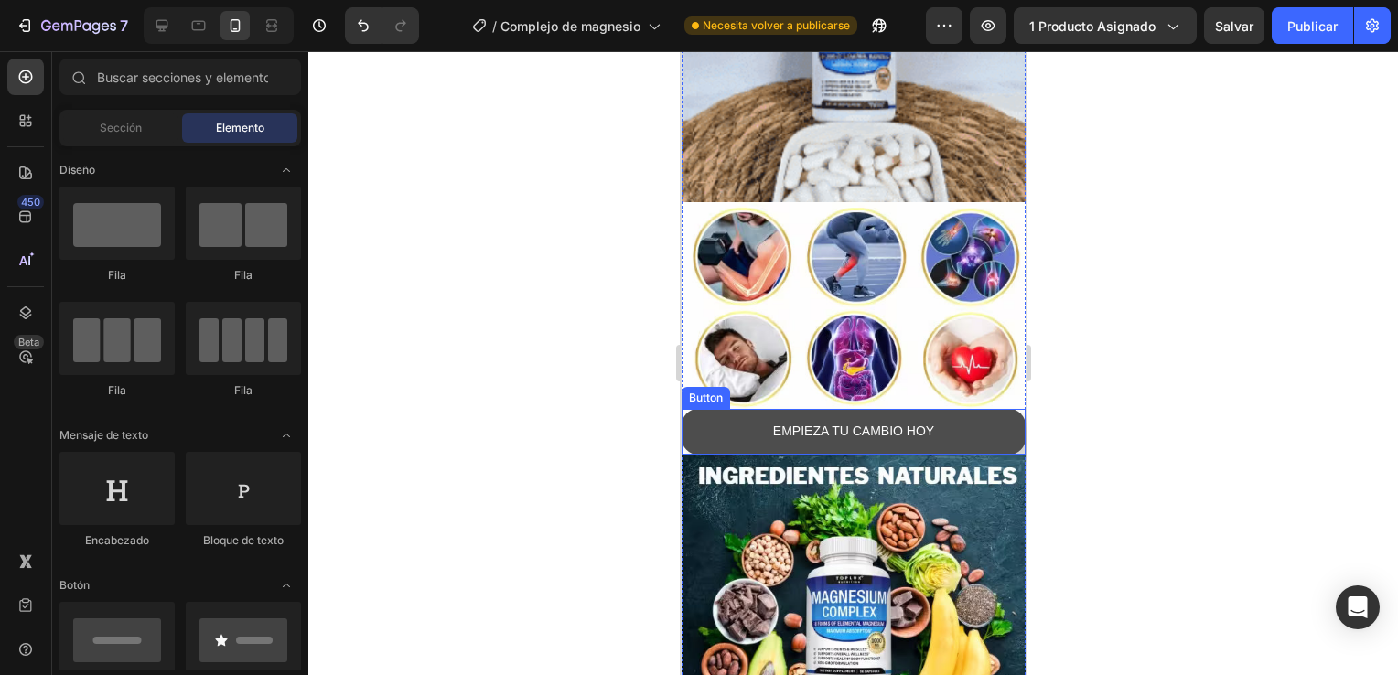
click at [1004, 409] on button "EMPIEZA TU CAMBIO HOY" at bounding box center [853, 431] width 344 height 45
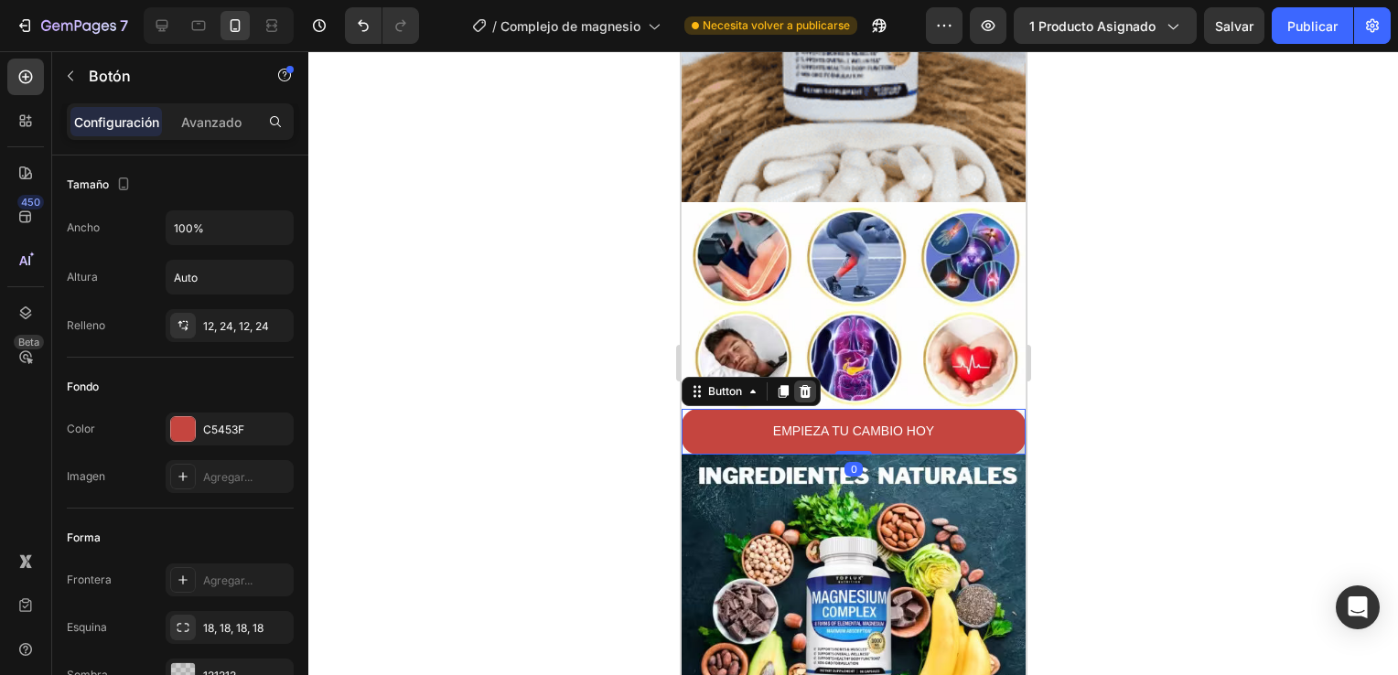
click at [798, 384] on icon at bounding box center [804, 391] width 15 height 15
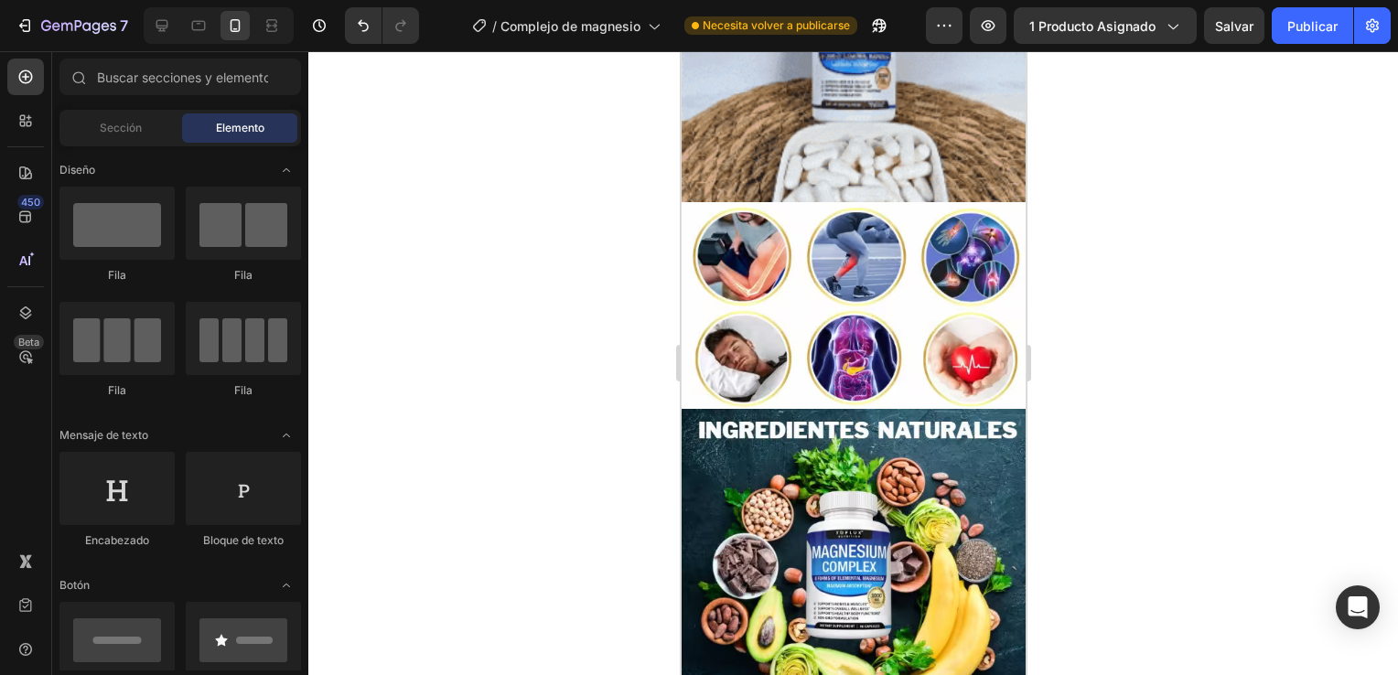
click at [587, 407] on div at bounding box center [853, 363] width 1090 height 624
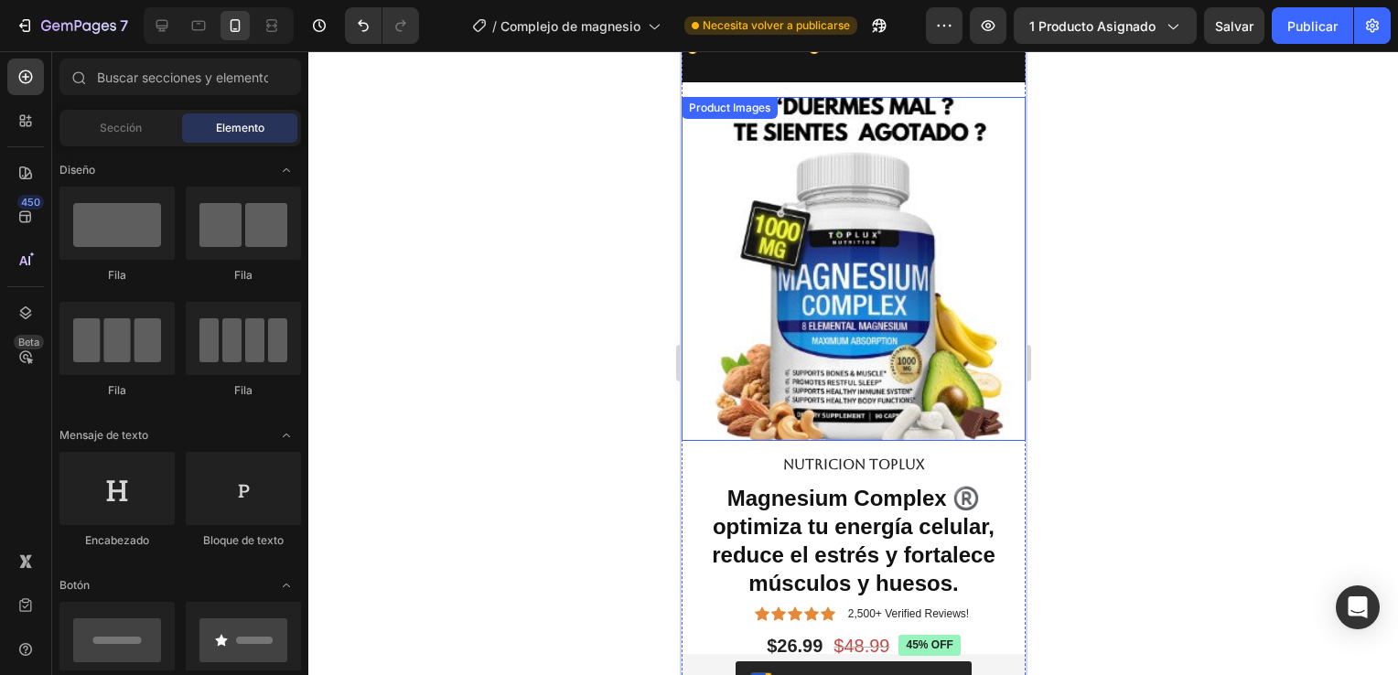
scroll to position [0, 0]
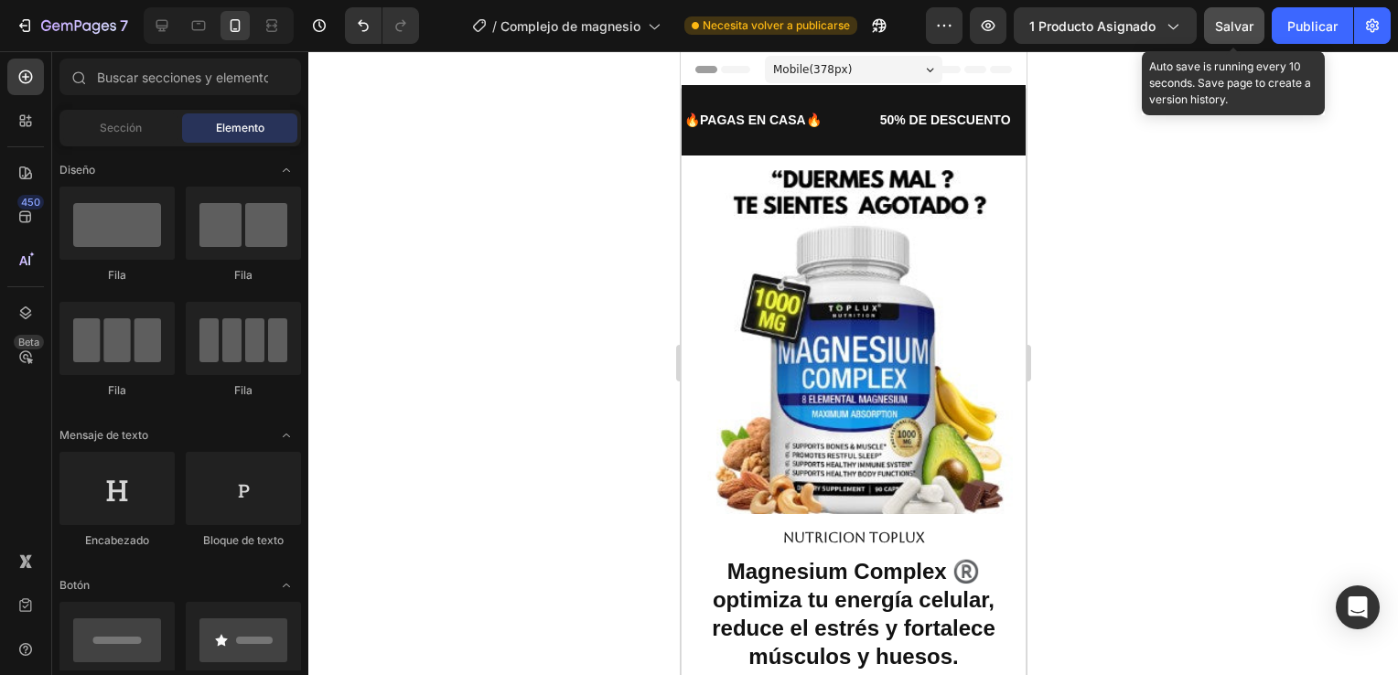
click at [1232, 22] on span "Salvar" at bounding box center [1234, 26] width 38 height 16
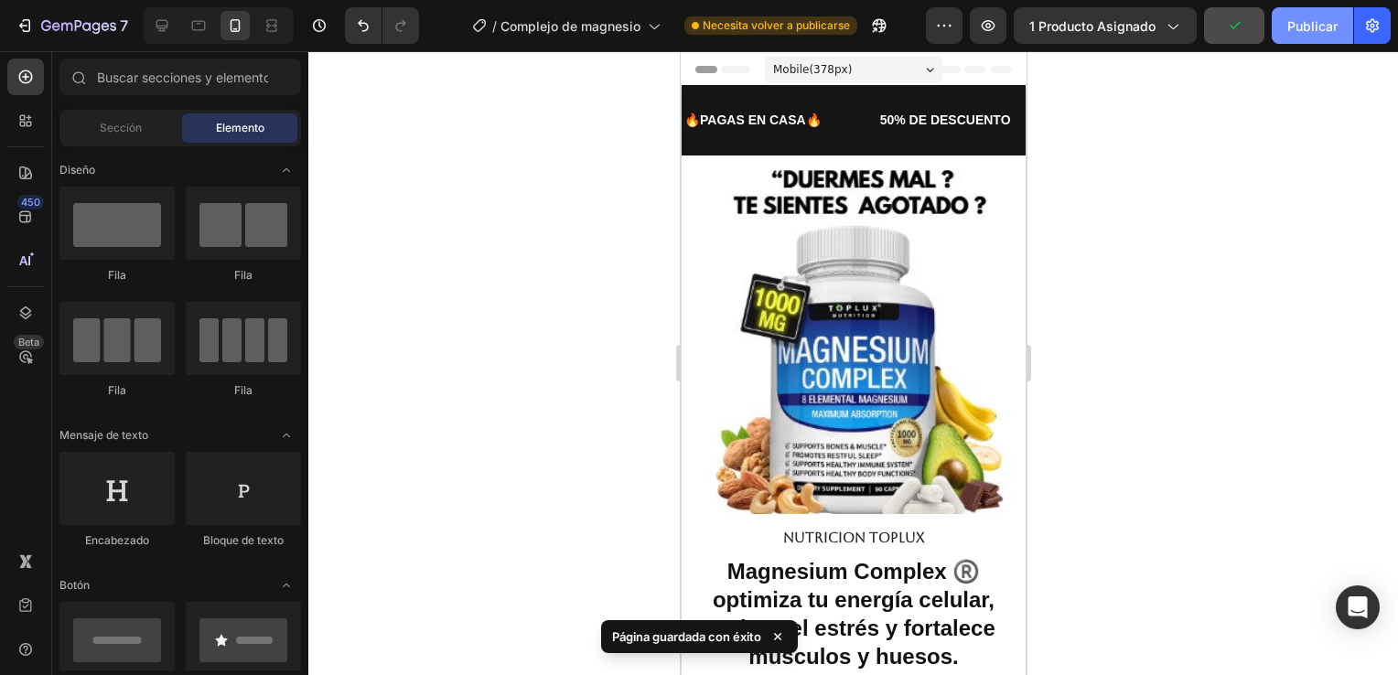
click at [1301, 34] on font "Publicar" at bounding box center [1312, 25] width 50 height 19
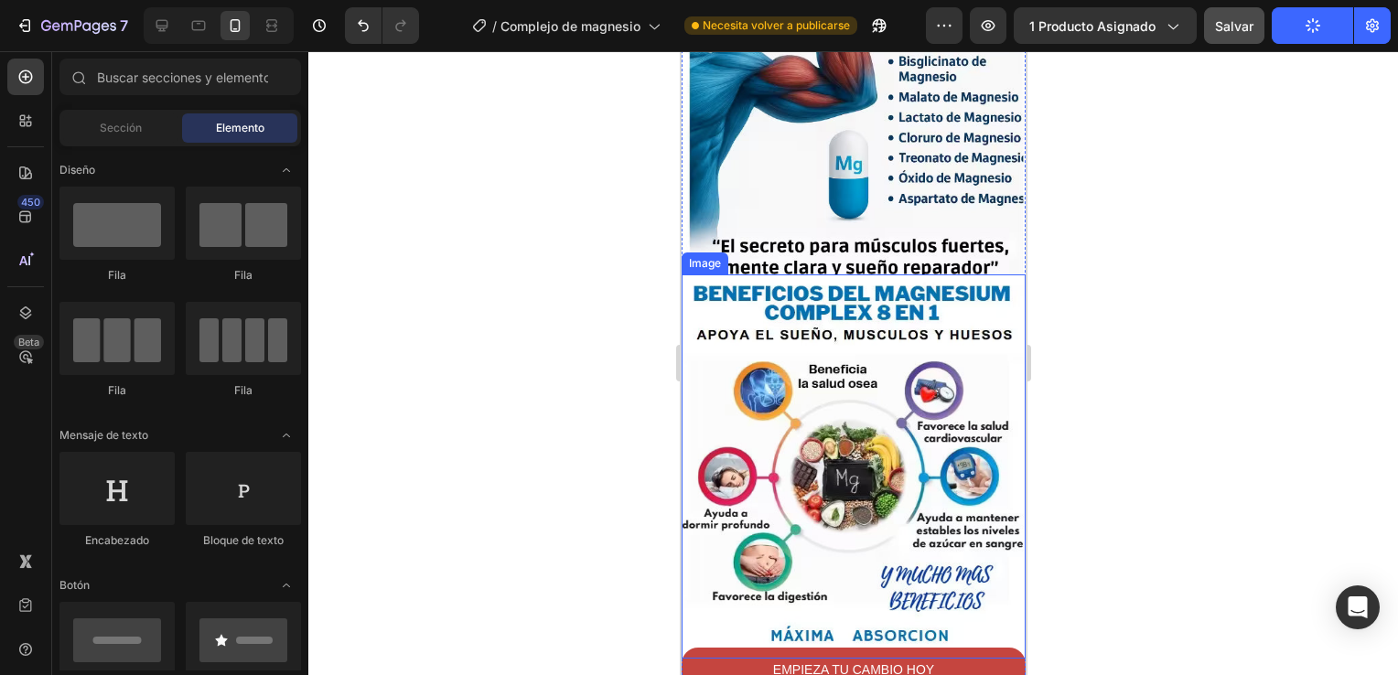
scroll to position [1006, 0]
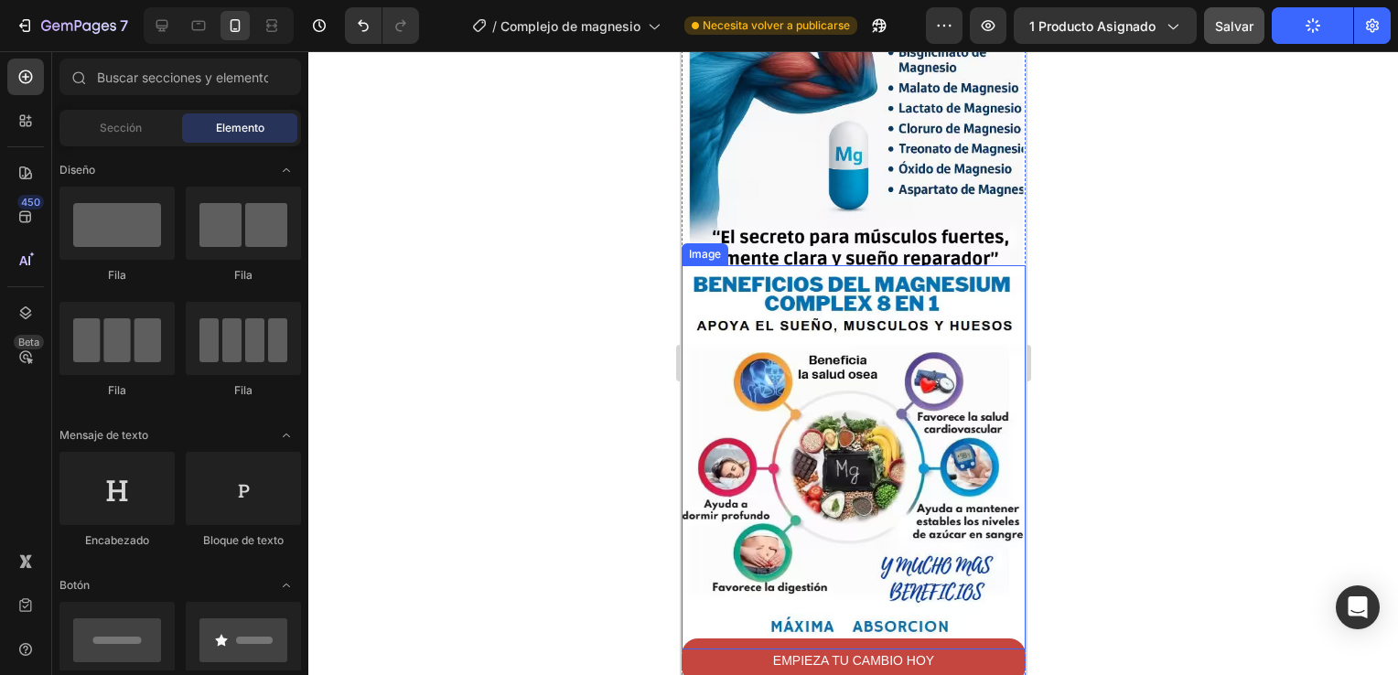
click at [1195, 511] on div at bounding box center [853, 363] width 1090 height 624
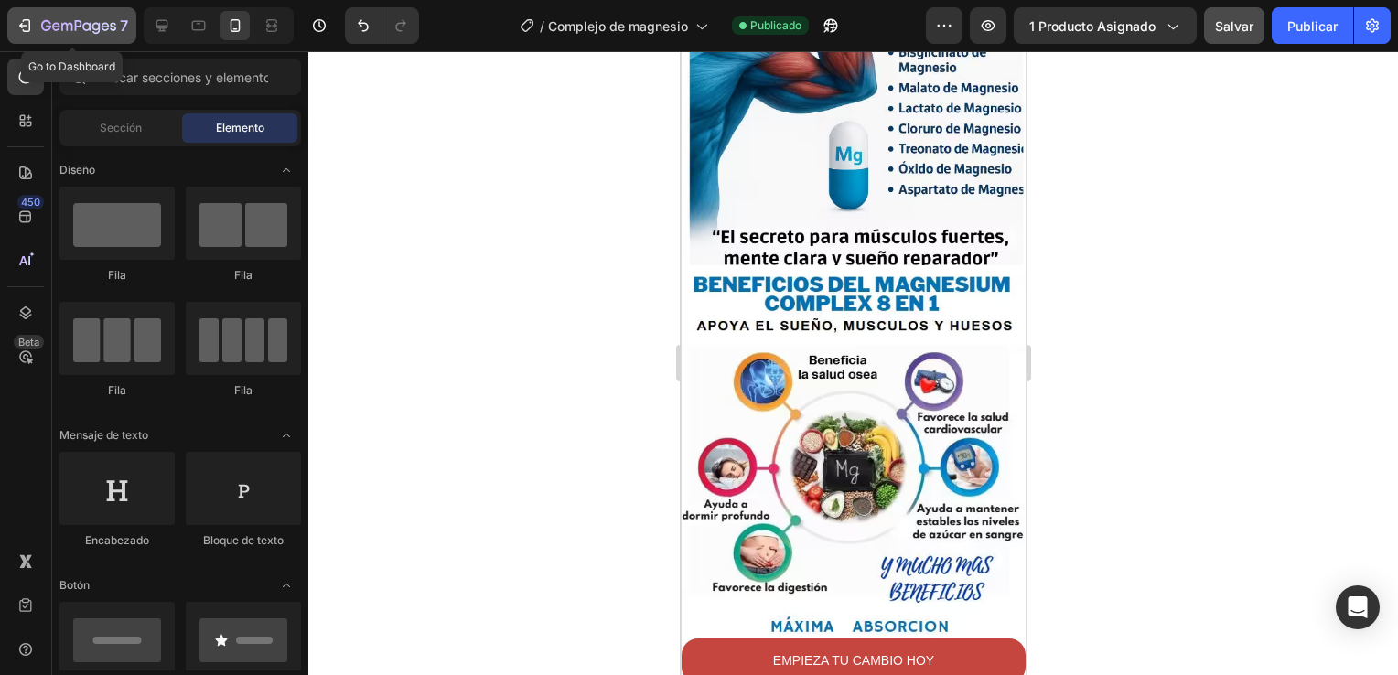
click at [51, 24] on icon "button" at bounding box center [78, 27] width 75 height 16
